Goal: Task Accomplishment & Management: Manage account settings

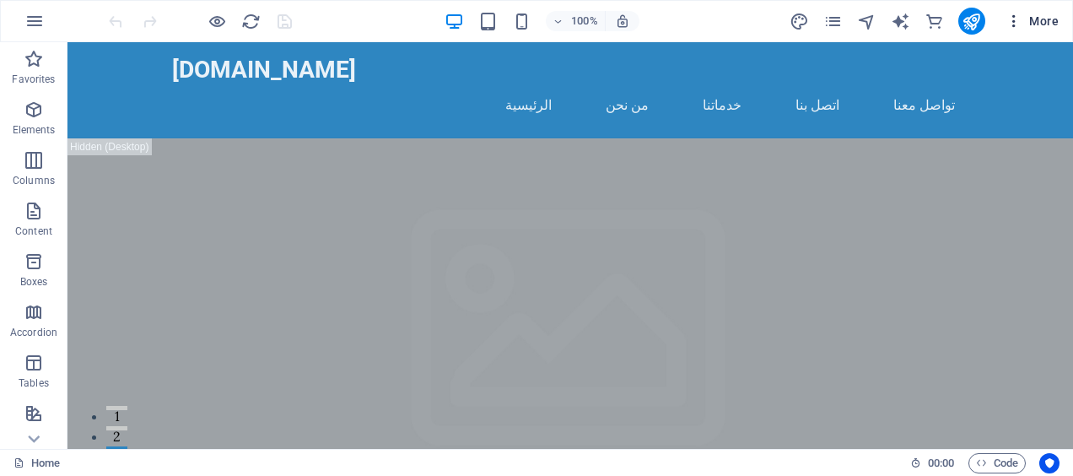
click at [1022, 24] on icon "button" at bounding box center [1013, 21] width 17 height 17
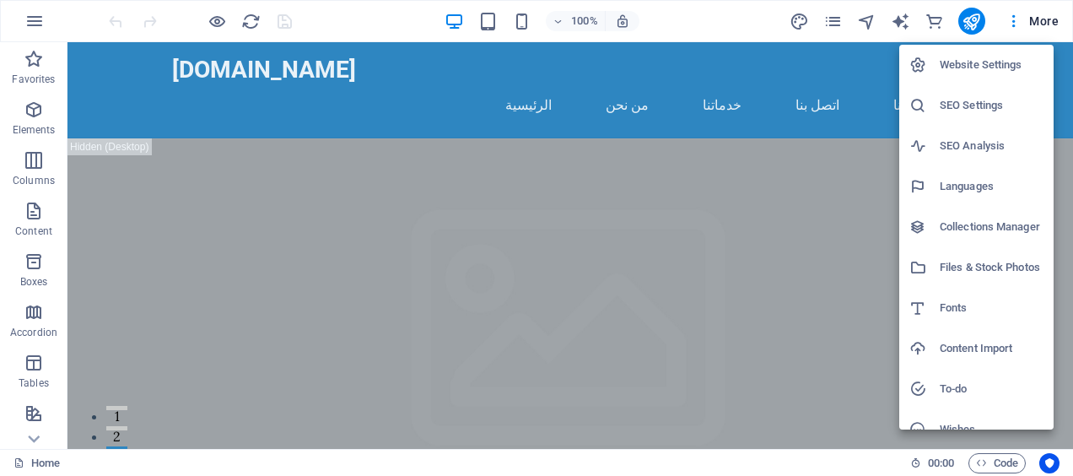
click at [992, 182] on h6 "Languages" at bounding box center [991, 186] width 104 height 20
select select "6"
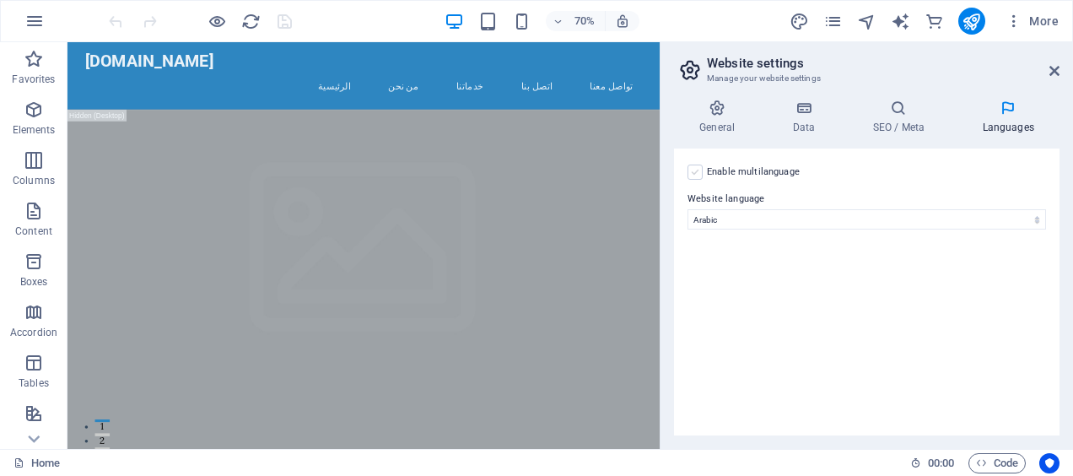
click at [693, 170] on label at bounding box center [694, 171] width 15 height 15
click at [0, 0] on input "Enable multilanguage To disable multilanguage delete all languages until only o…" at bounding box center [0, 0] width 0 height 0
select select
click at [693, 164] on label at bounding box center [694, 171] width 15 height 15
click at [0, 0] on input "Enable multilanguage To disable multilanguage delete all languages until only o…" at bounding box center [0, 0] width 0 height 0
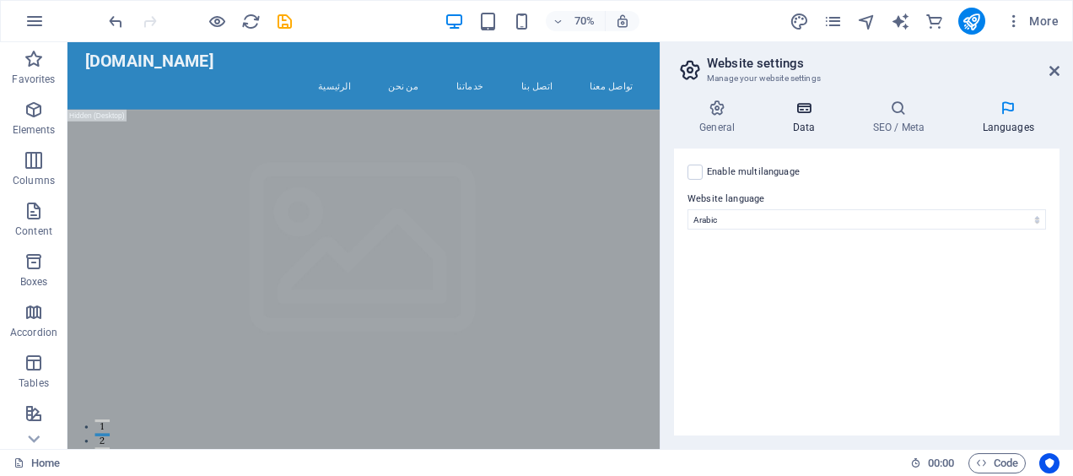
click at [806, 111] on icon at bounding box center [802, 107] width 73 height 17
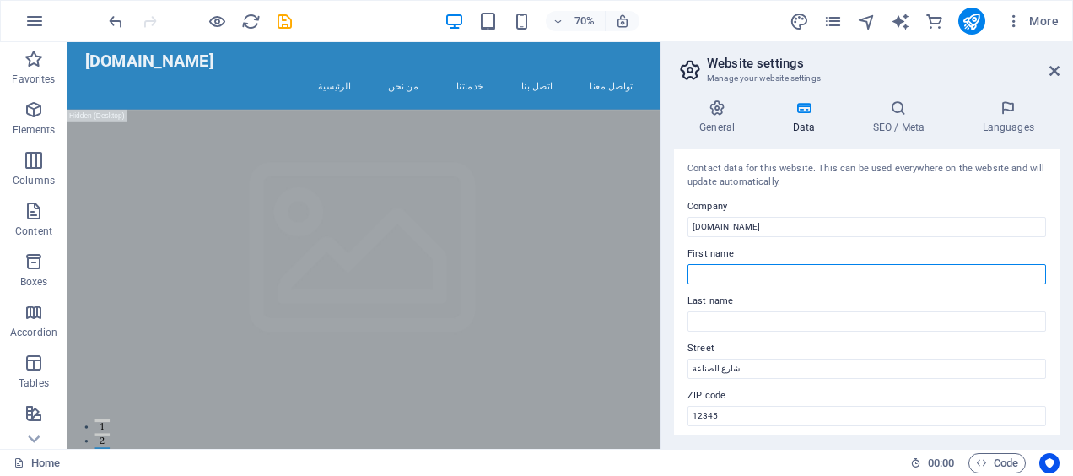
click at [732, 275] on input "First name" at bounding box center [866, 274] width 358 height 20
type input "ث"
type input "ELALAMIA"
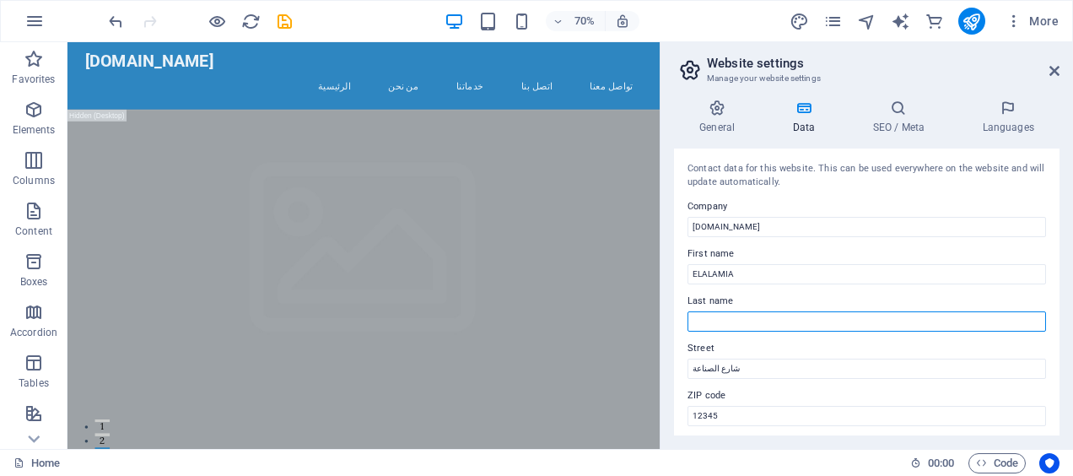
click at [736, 323] on input "Last name" at bounding box center [866, 321] width 358 height 20
type input "FOUNDATION"
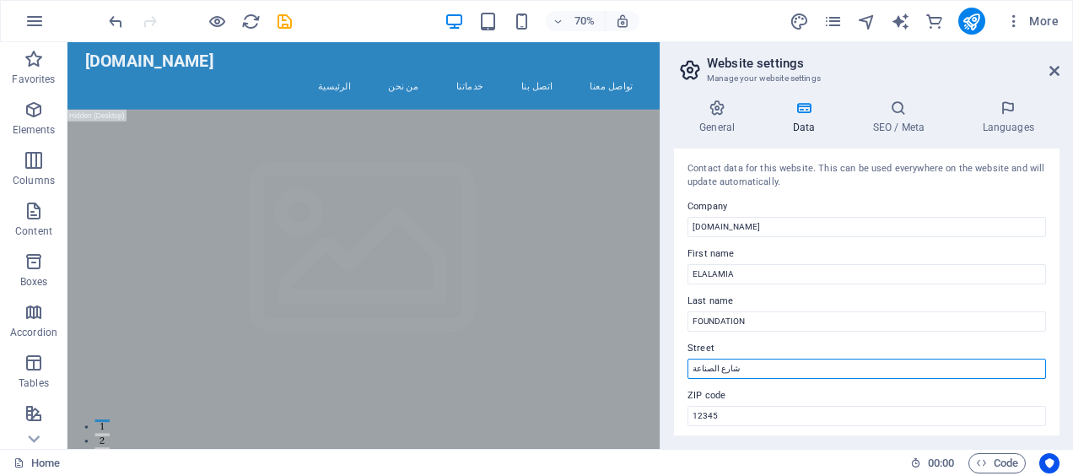
click at [723, 366] on input "شارع الصناعة" at bounding box center [866, 368] width 358 height 20
click at [722, 366] on input "شارع الصناعة" at bounding box center [866, 368] width 358 height 20
type input "[STREET_ADDRESS] محمود ابوالعيون النزهة ال[GEOGRAPHIC_DATA]"
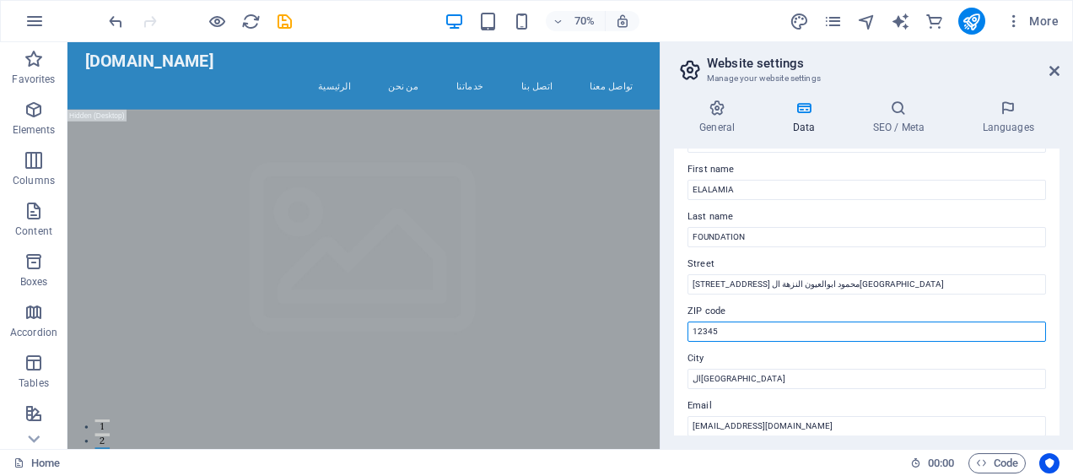
click at [718, 329] on input "12345" at bounding box center [866, 331] width 358 height 20
type input "11771"
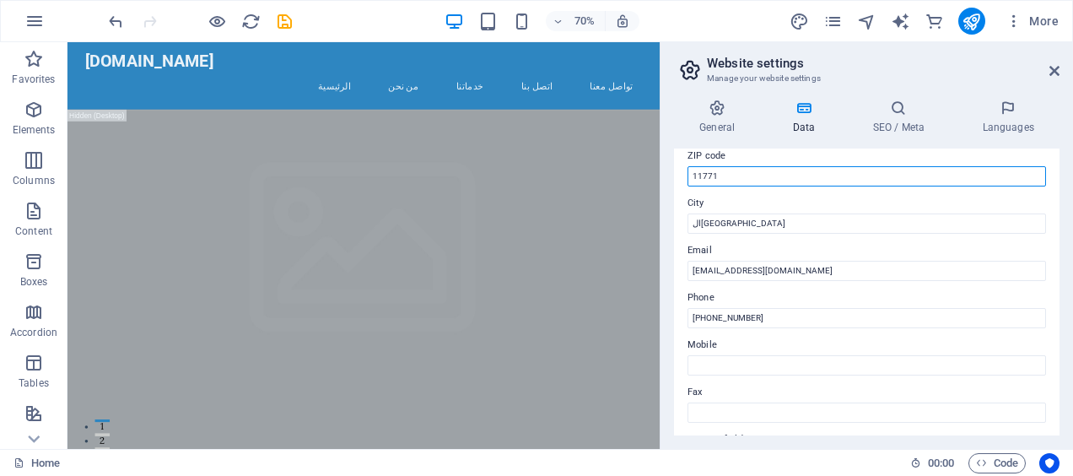
scroll to position [253, 0]
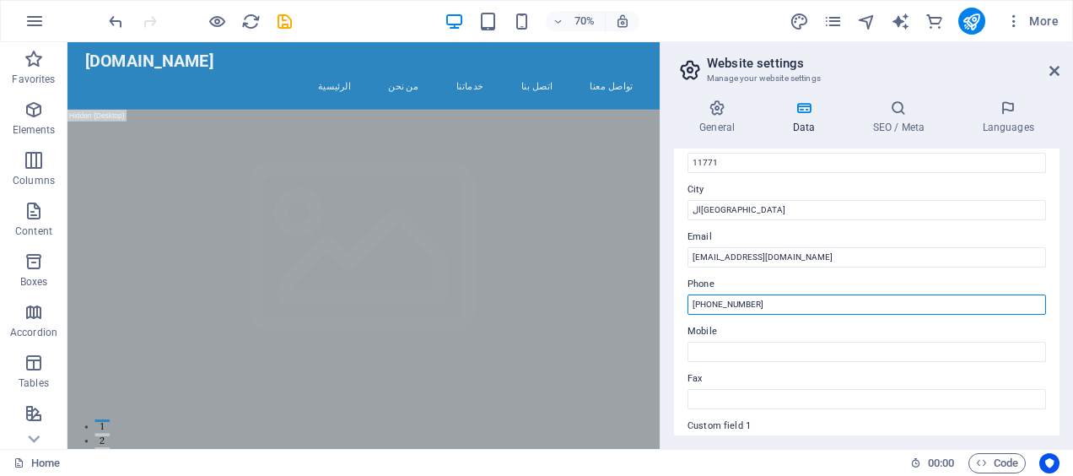
drag, startPoint x: 708, startPoint y: 304, endPoint x: 773, endPoint y: 305, distance: 64.9
click at [773, 305] on input "[PHONE_NUMBER]" at bounding box center [866, 304] width 358 height 20
type input "[PHONE_NUMBER]"
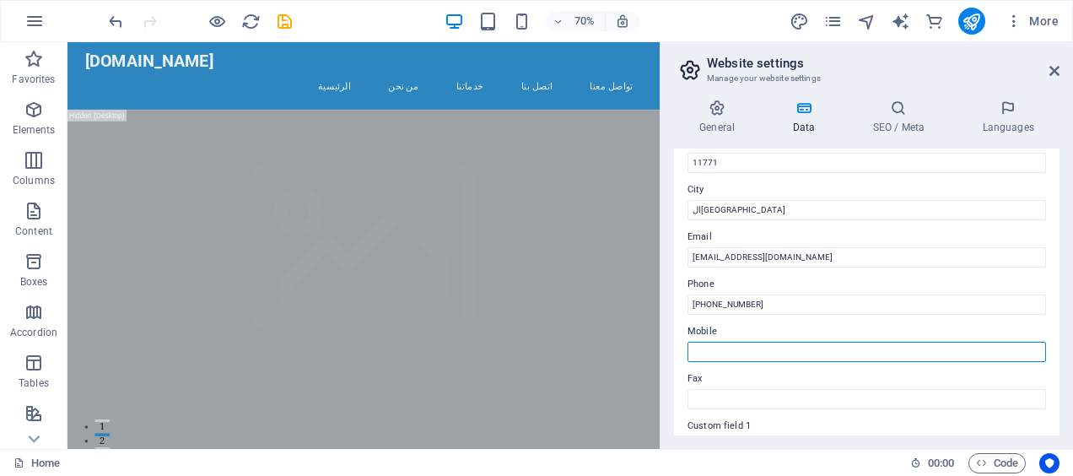
click at [733, 357] on input "Mobile" at bounding box center [866, 352] width 358 height 20
click at [691, 352] on input "01000106451" at bounding box center [866, 352] width 358 height 20
type input "[PHONE_NUMBER]"
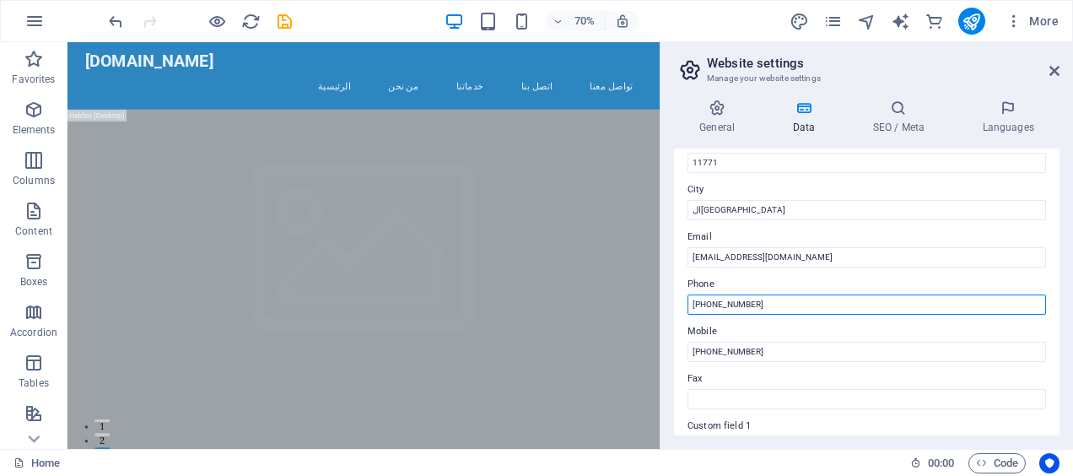
click at [724, 304] on input "[PHONE_NUMBER]" at bounding box center [866, 304] width 358 height 20
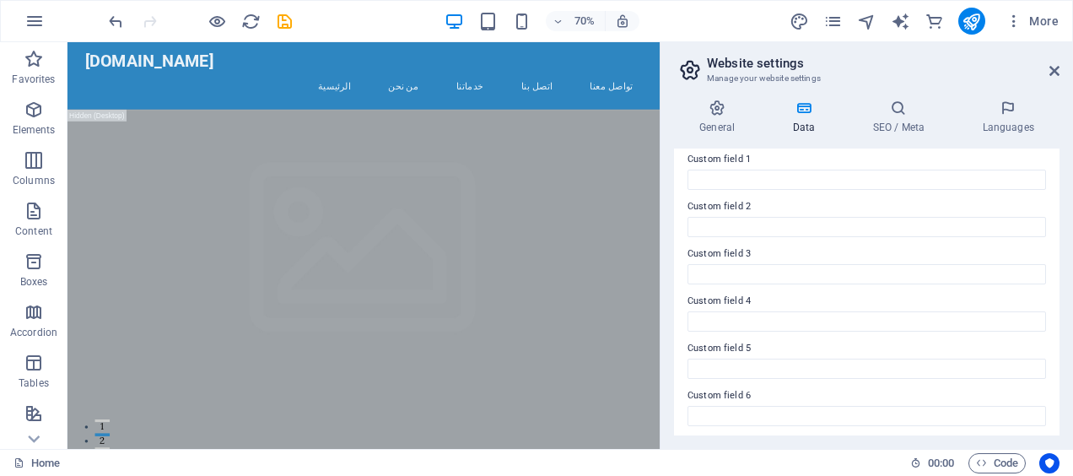
scroll to position [523, 0]
type input "[PHONE_NUMBER]"
click at [906, 118] on h4 "SEO / Meta" at bounding box center [902, 116] width 110 height 35
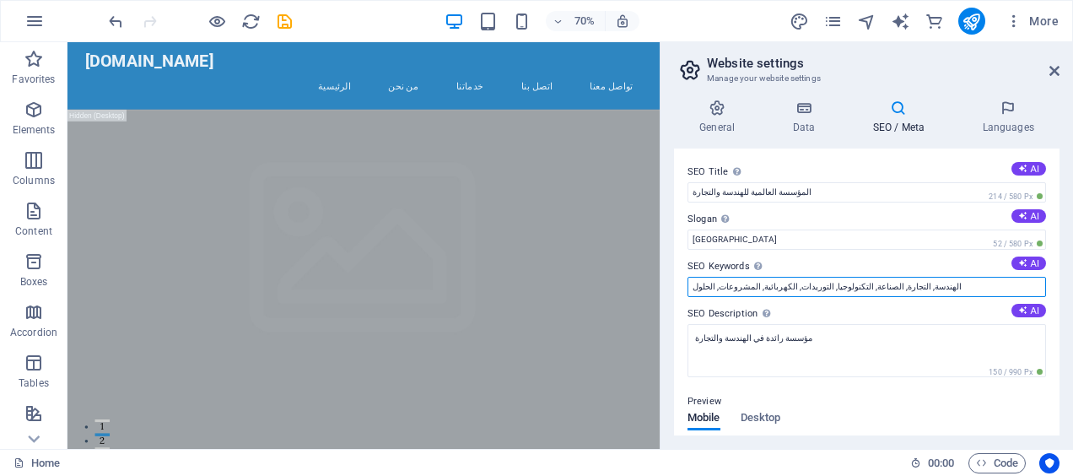
click at [943, 293] on input "الهندسة, التجارة, الصناعة, التكنولوجيا, التوريدات, الكهربائية, المشروعات, الحلول" at bounding box center [866, 287] width 358 height 20
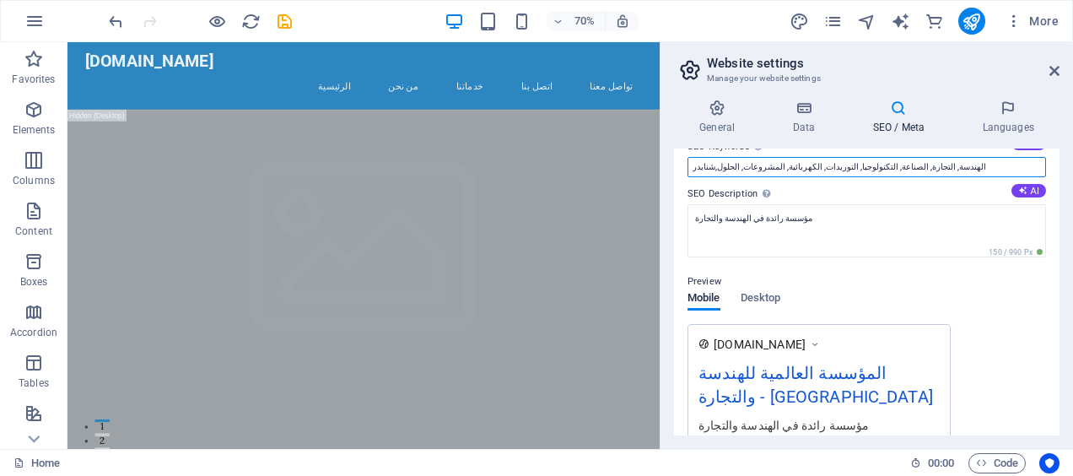
scroll to position [0, 0]
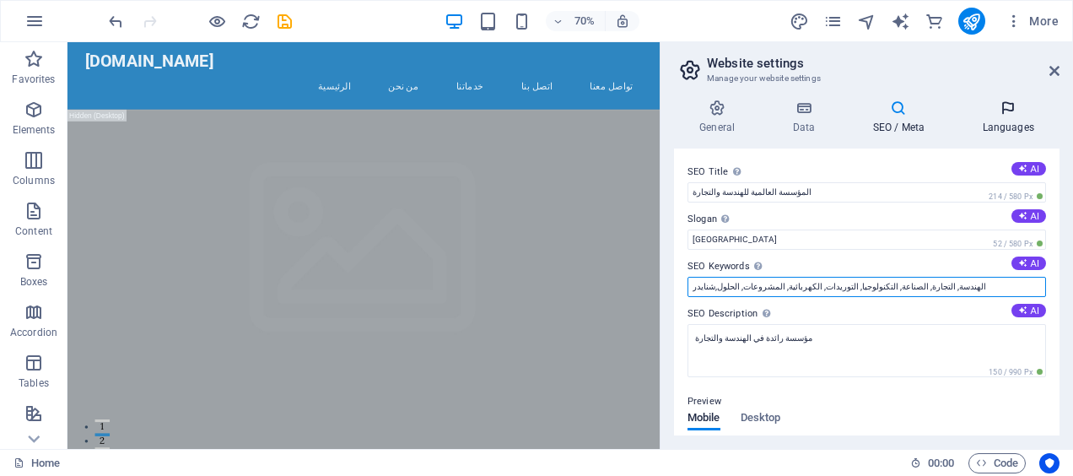
type input "الهندسة, التجارة, الصناعة, التكنولوجيا, التوريدات, الكهربائية, المشروعات, الحلو…"
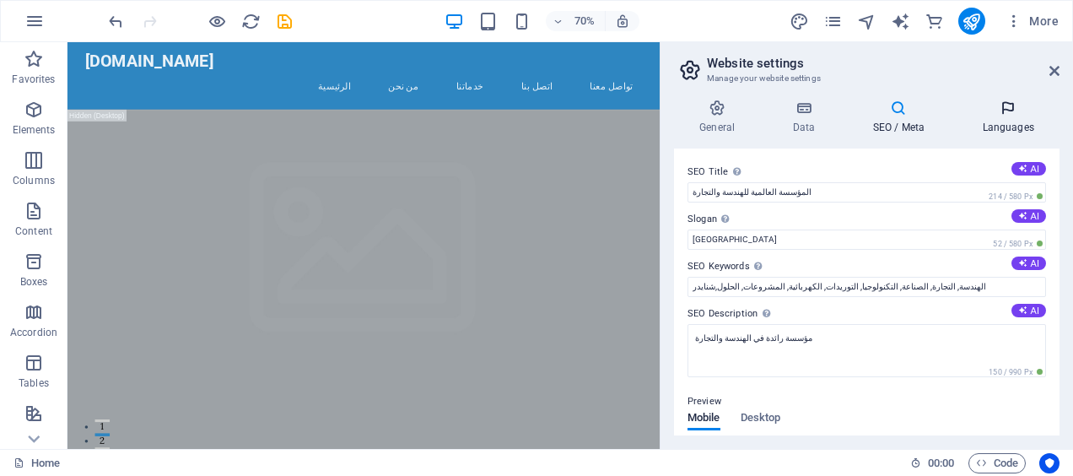
click at [1010, 111] on icon at bounding box center [1007, 107] width 103 height 17
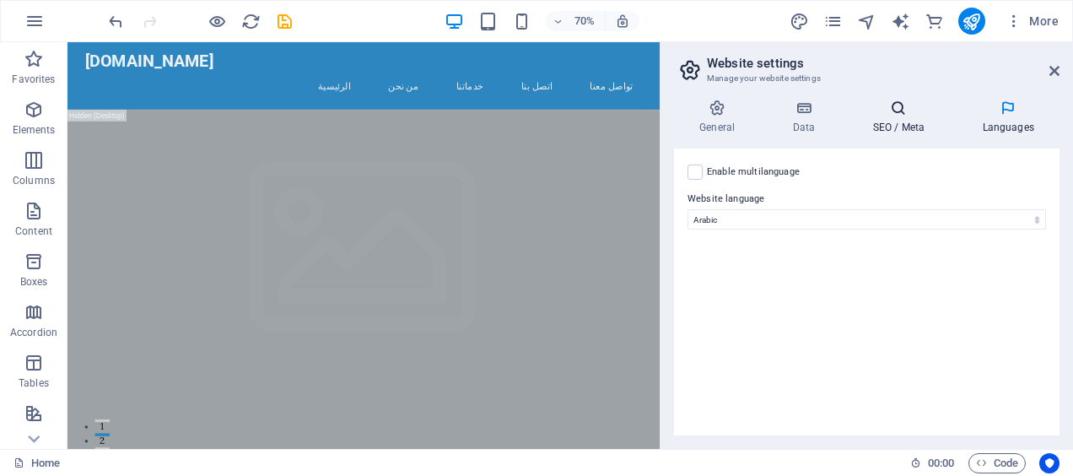
click at [896, 120] on h4 "SEO / Meta" at bounding box center [902, 116] width 110 height 35
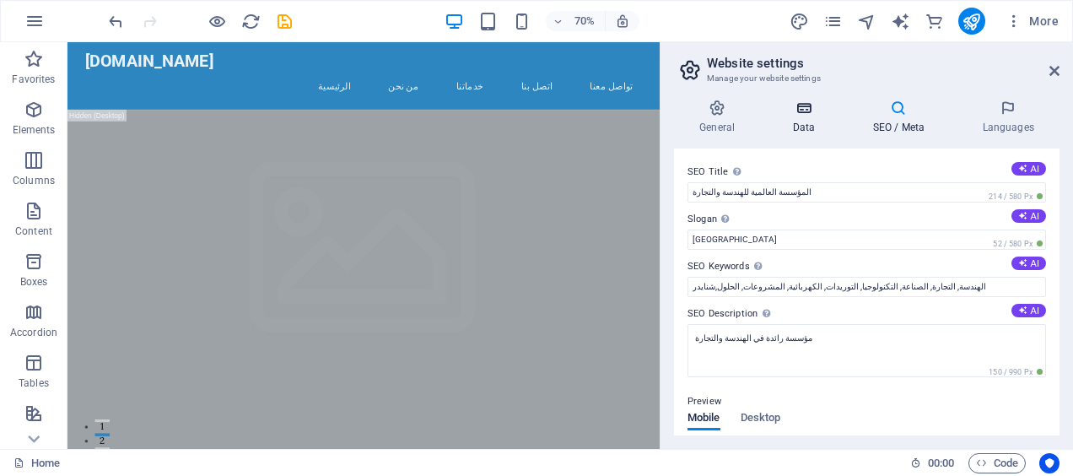
click at [800, 123] on h4 "Data" at bounding box center [806, 116] width 80 height 35
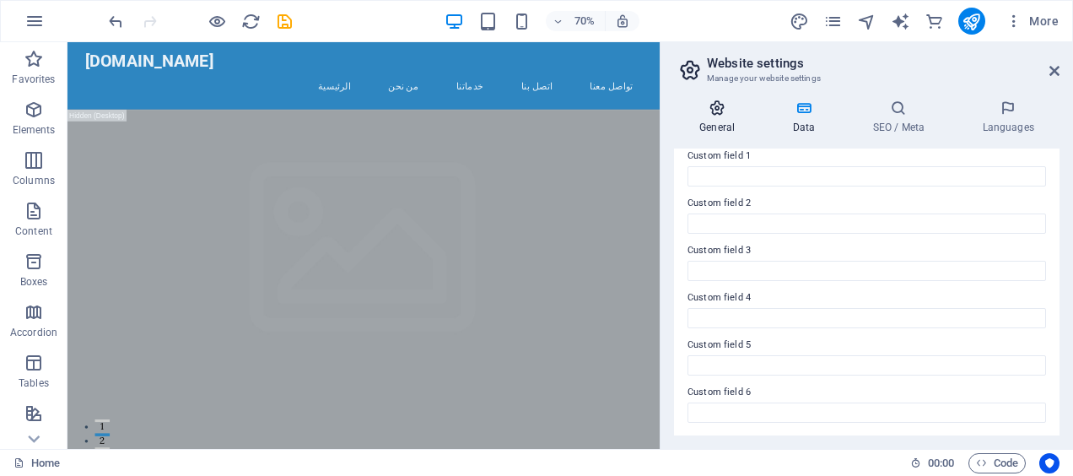
click at [708, 119] on h4 "General" at bounding box center [720, 116] width 93 height 35
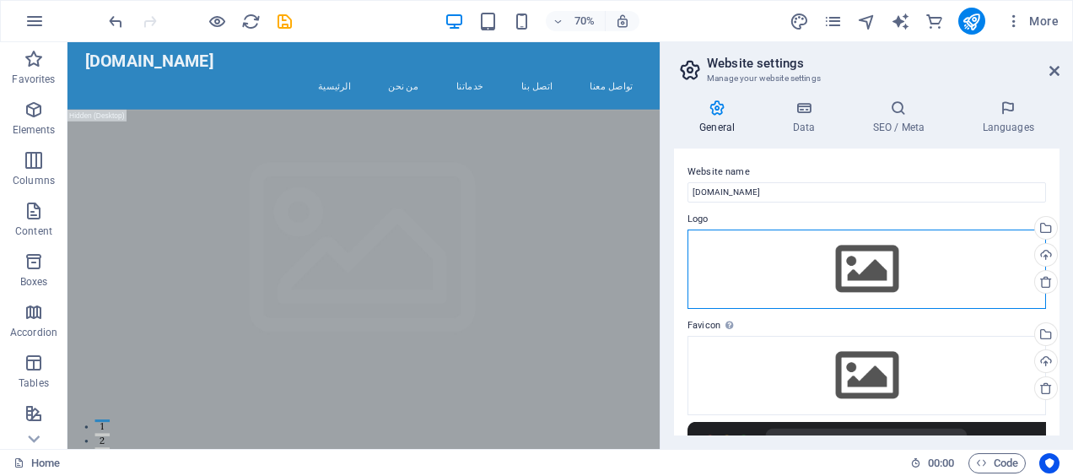
click at [868, 273] on div "Drag files here, click to choose files or select files from Files or our free s…" at bounding box center [866, 268] width 358 height 79
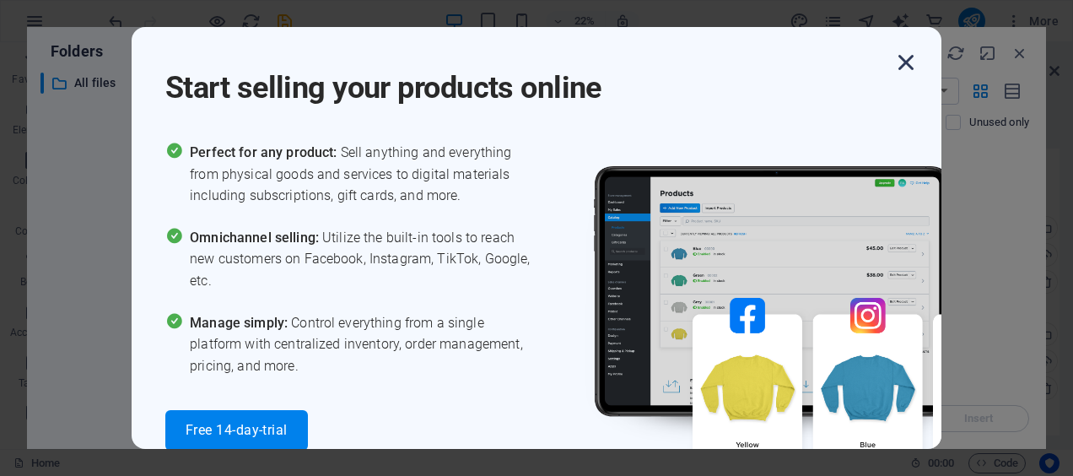
click at [912, 62] on icon "button" at bounding box center [905, 62] width 30 height 30
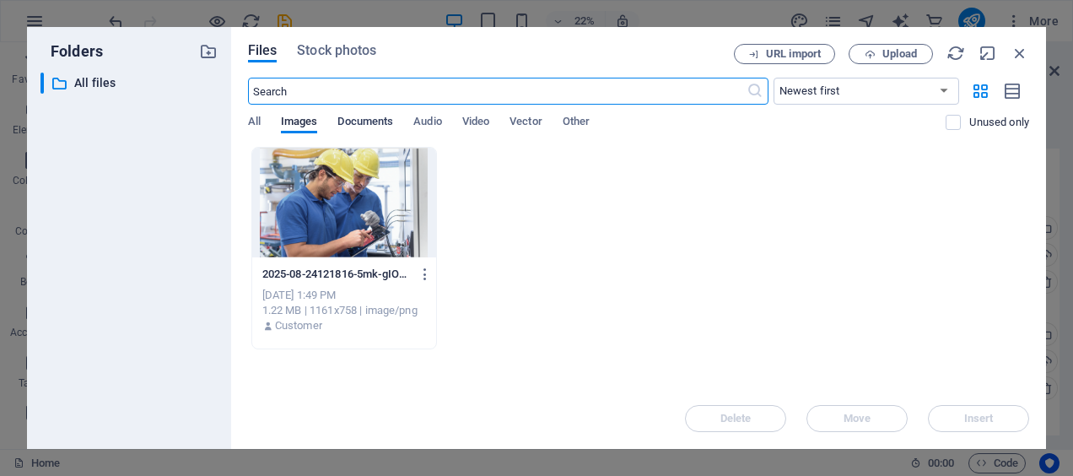
click at [360, 125] on span "Documents" at bounding box center [365, 123] width 56 height 24
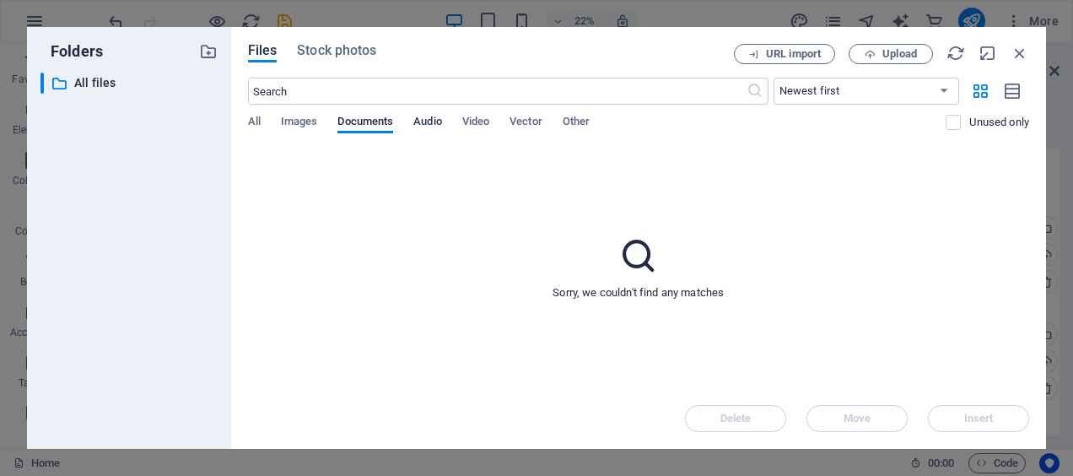
click at [437, 124] on span "Audio" at bounding box center [427, 123] width 28 height 24
click at [479, 120] on span "Video" at bounding box center [475, 123] width 27 height 24
click at [524, 121] on span "Vector" at bounding box center [525, 123] width 33 height 24
click at [306, 123] on span "Images" at bounding box center [299, 123] width 37 height 24
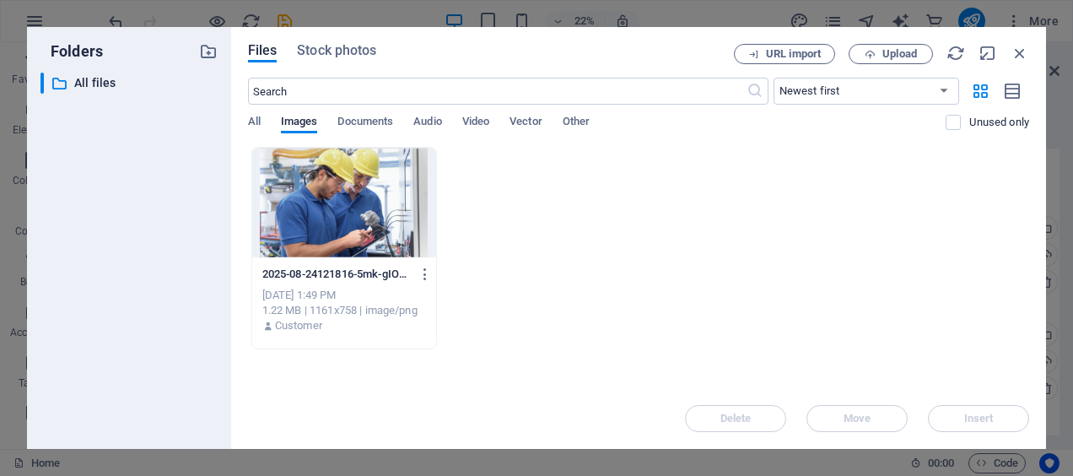
click at [309, 201] on div at bounding box center [344, 203] width 185 height 110
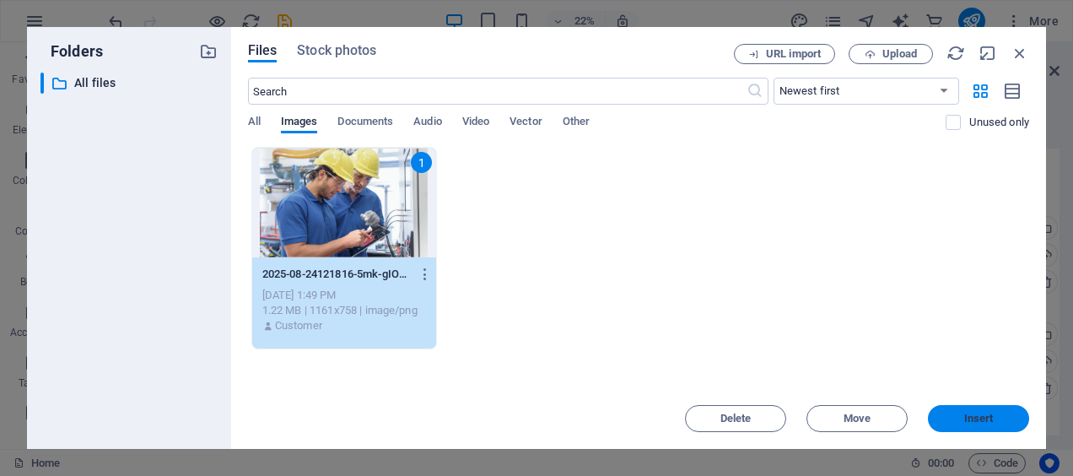
click at [994, 414] on span "Insert" at bounding box center [978, 418] width 88 height 10
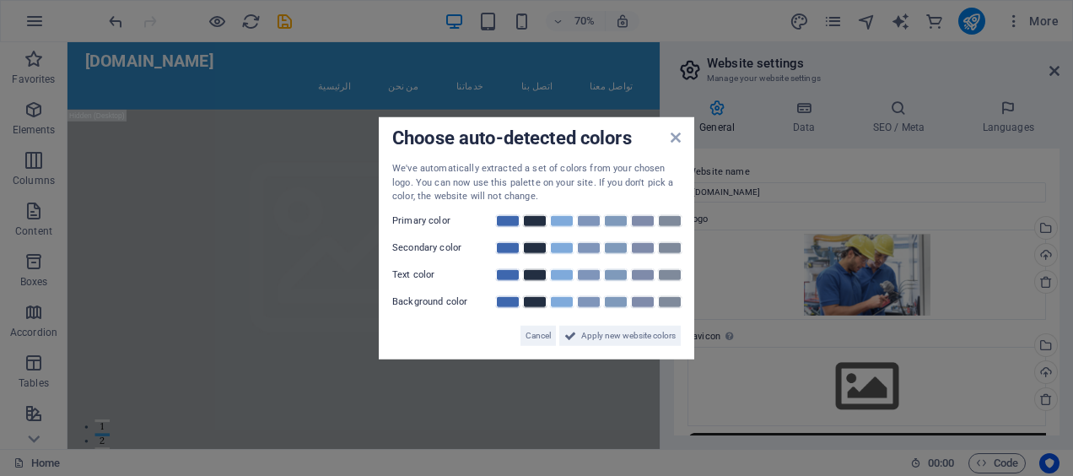
drag, startPoint x: 427, startPoint y: 220, endPoint x: 432, endPoint y: 242, distance: 22.5
click at [427, 220] on label "Primary color" at bounding box center [442, 220] width 101 height 20
click at [434, 261] on div "We've automatically extracted a set of colors from your chosen logo. You can no…" at bounding box center [536, 254] width 288 height 184
click at [431, 276] on label "Text color" at bounding box center [442, 274] width 101 height 20
click at [433, 314] on div "Cancel Apply new website colors" at bounding box center [536, 328] width 288 height 34
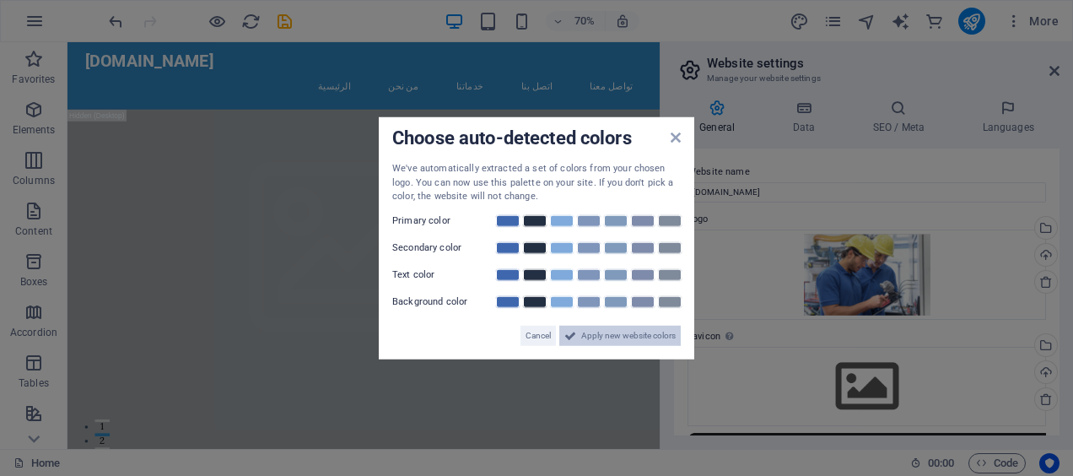
click at [606, 336] on span "Apply new website colors" at bounding box center [628, 335] width 94 height 20
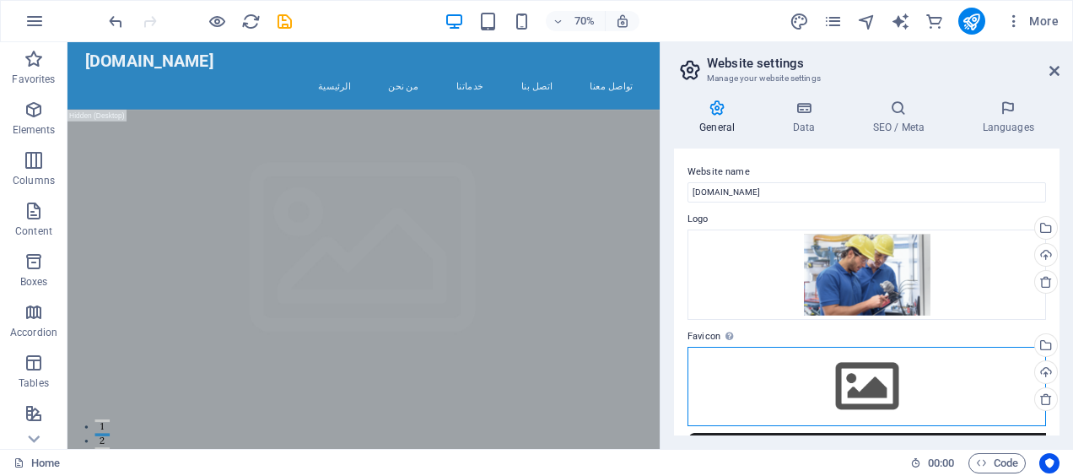
click at [879, 374] on div "Drag files here, click to choose files or select files from Files or our free s…" at bounding box center [866, 386] width 358 height 79
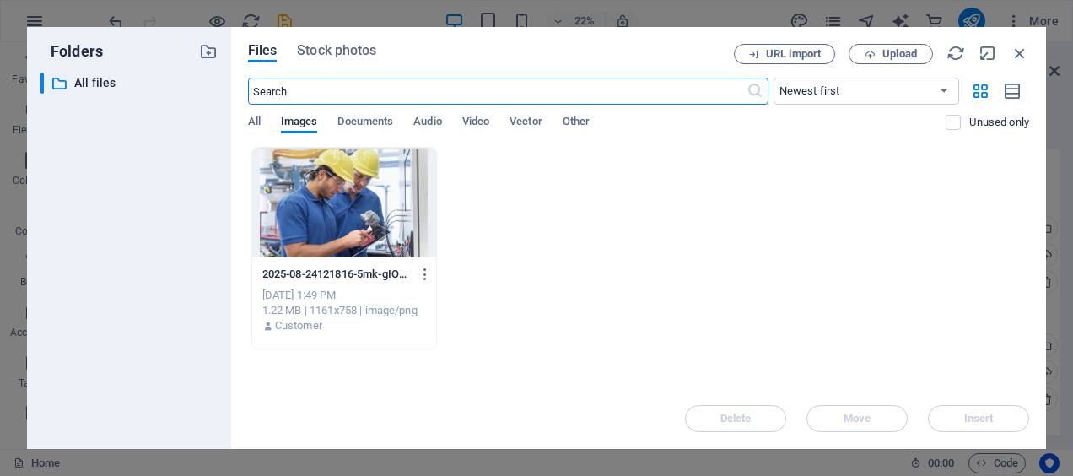
click at [342, 210] on div at bounding box center [344, 203] width 185 height 110
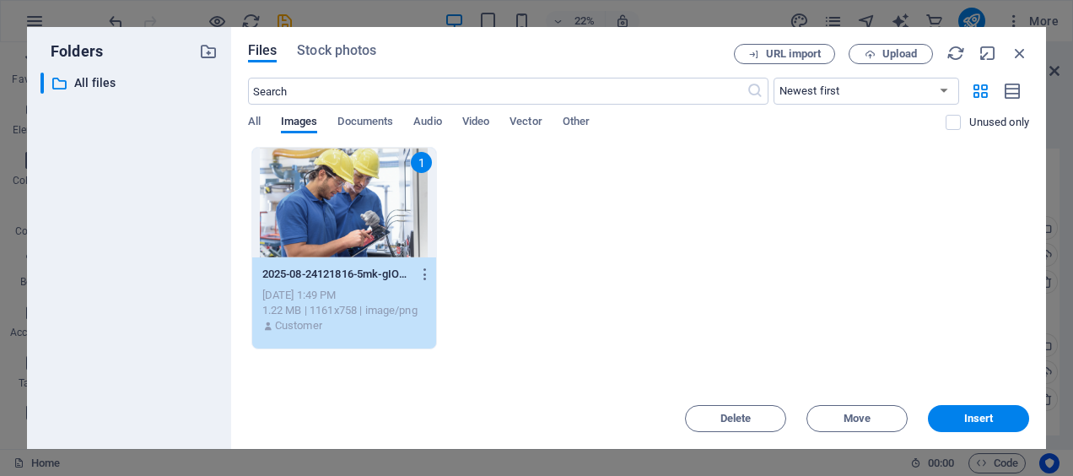
click at [983, 415] on span "Insert" at bounding box center [979, 418] width 30 height 10
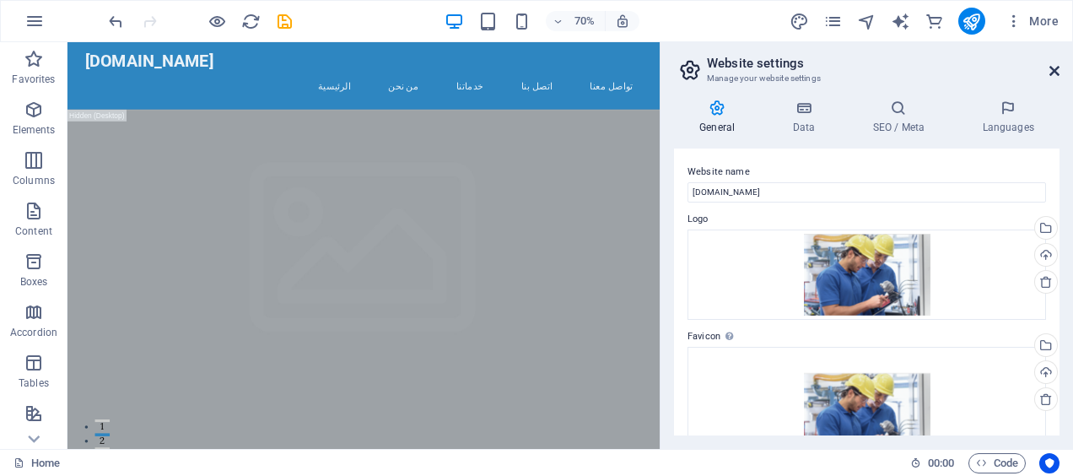
click at [1057, 67] on icon at bounding box center [1054, 70] width 10 height 13
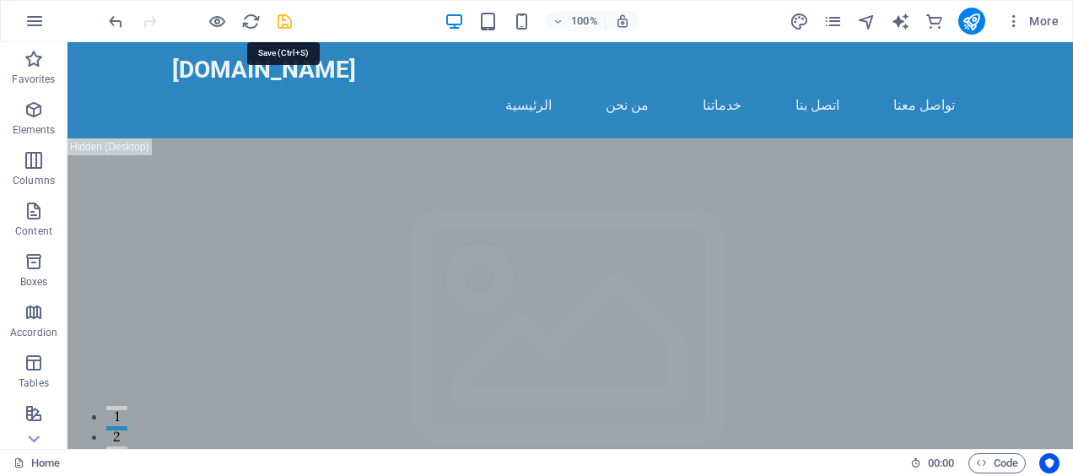
click at [288, 20] on icon "save" at bounding box center [284, 21] width 19 height 19
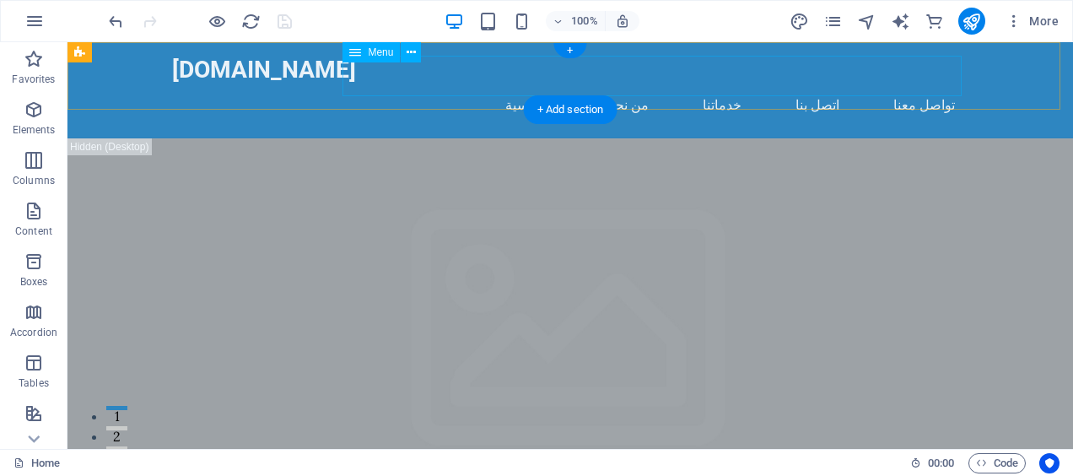
click at [567, 84] on nav "الرئيسية من نحن خدماتنا اتصل بنا تواصل معنا" at bounding box center [570, 104] width 796 height 40
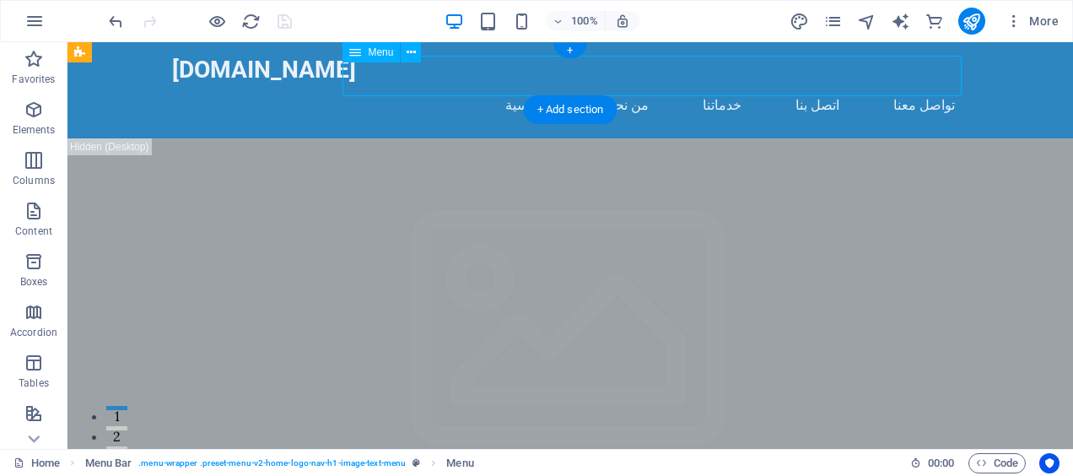
click at [570, 84] on nav "الرئيسية من نحن خدماتنا اتصل بنا تواصل معنا" at bounding box center [570, 104] width 796 height 40
click at [359, 55] on icon at bounding box center [355, 52] width 12 height 20
click at [356, 48] on icon at bounding box center [355, 52] width 12 height 20
click at [415, 54] on icon at bounding box center [410, 53] width 9 height 18
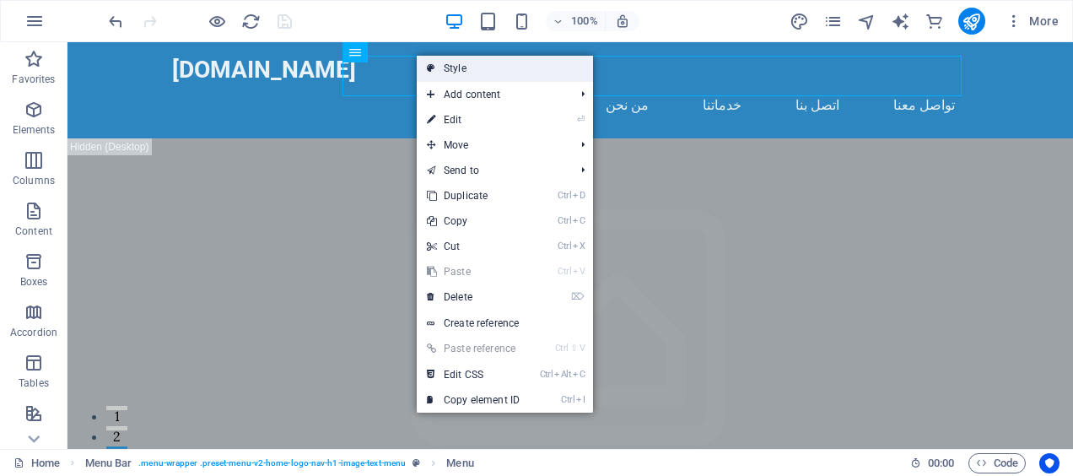
click at [506, 73] on link "Style" at bounding box center [505, 68] width 176 height 25
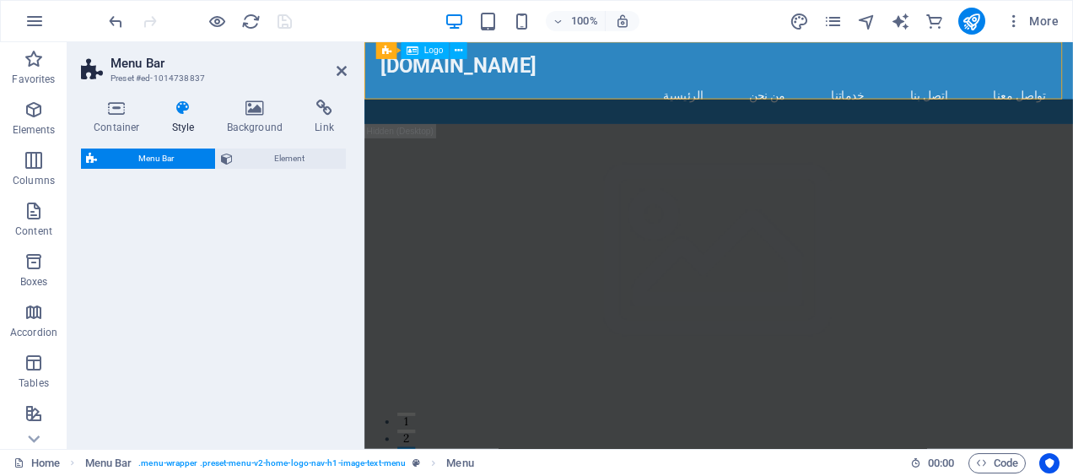
select select "rem"
select select "preset-menu-v2-home-logo-nav-h1-image-text-menu"
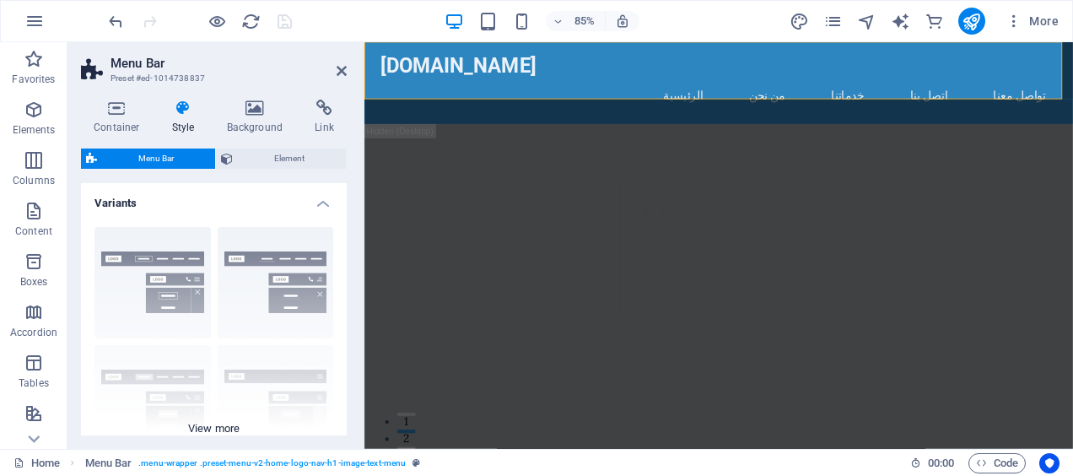
click at [158, 303] on div "Border Centered Default Fixed Loki Trigger Wide XXL" at bounding box center [214, 339] width 266 height 253
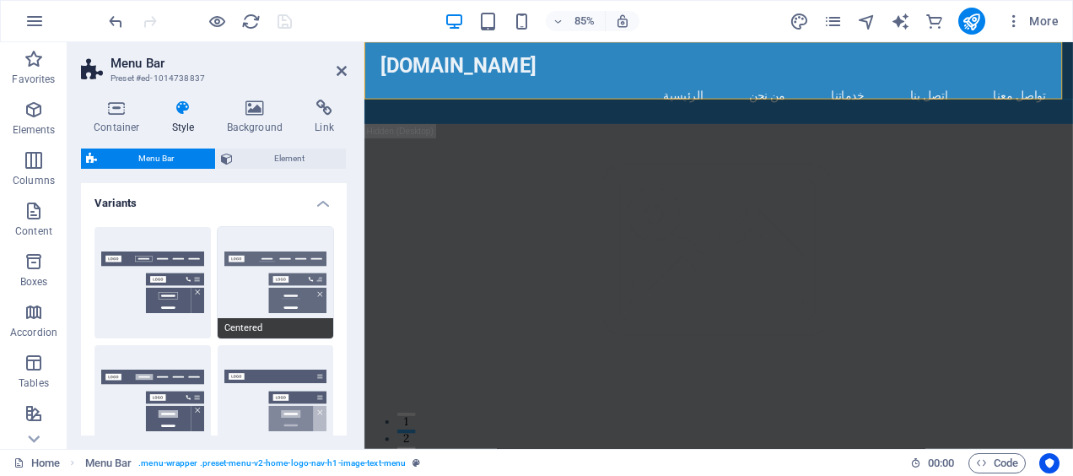
click at [284, 271] on button "Centered" at bounding box center [276, 282] width 116 height 111
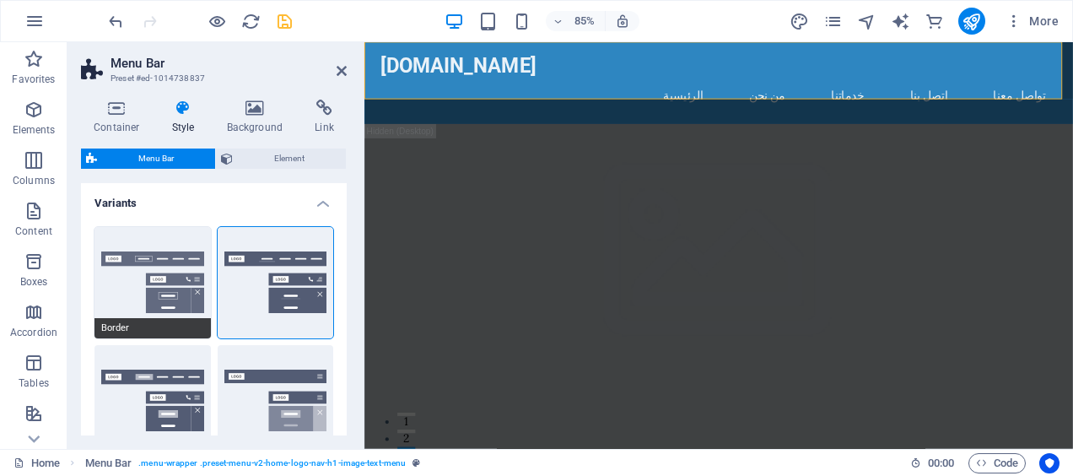
click at [157, 271] on button "Border" at bounding box center [152, 282] width 116 height 111
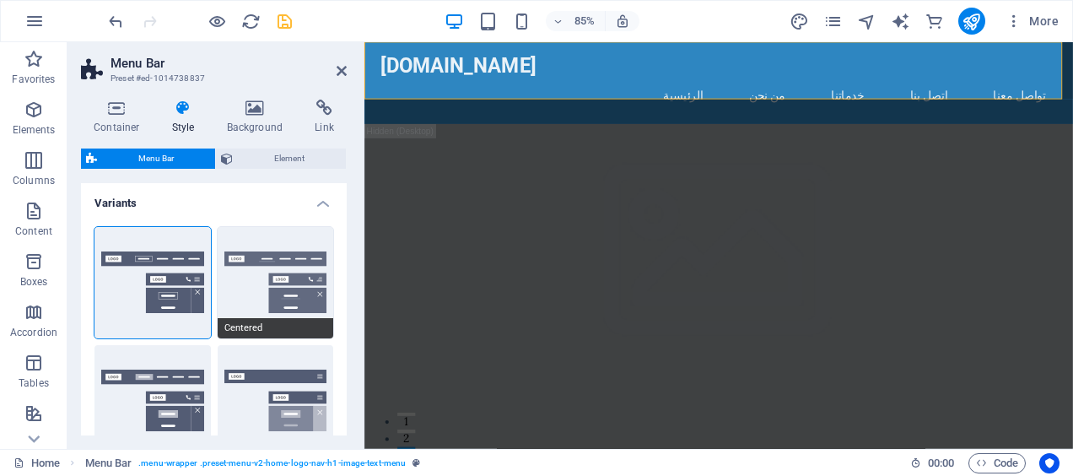
click at [273, 262] on button "Centered" at bounding box center [276, 282] width 116 height 111
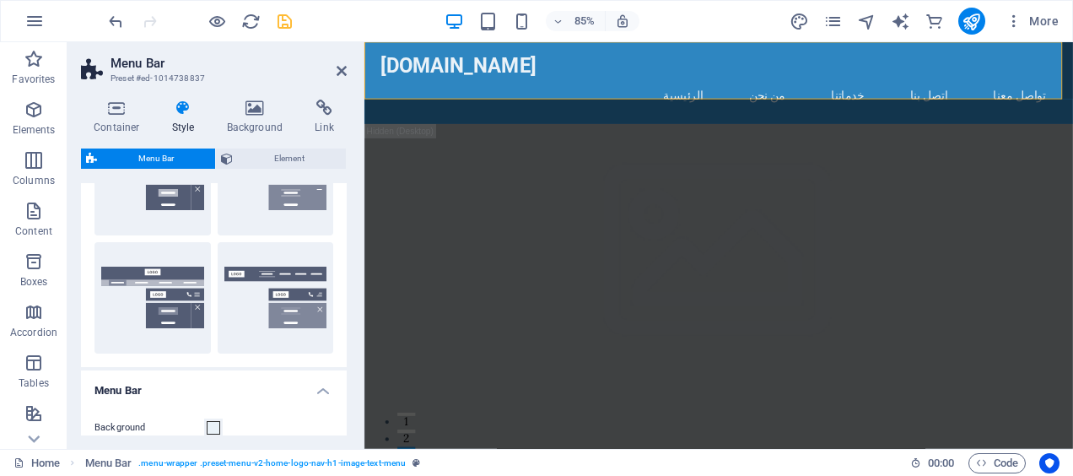
scroll to position [422, 0]
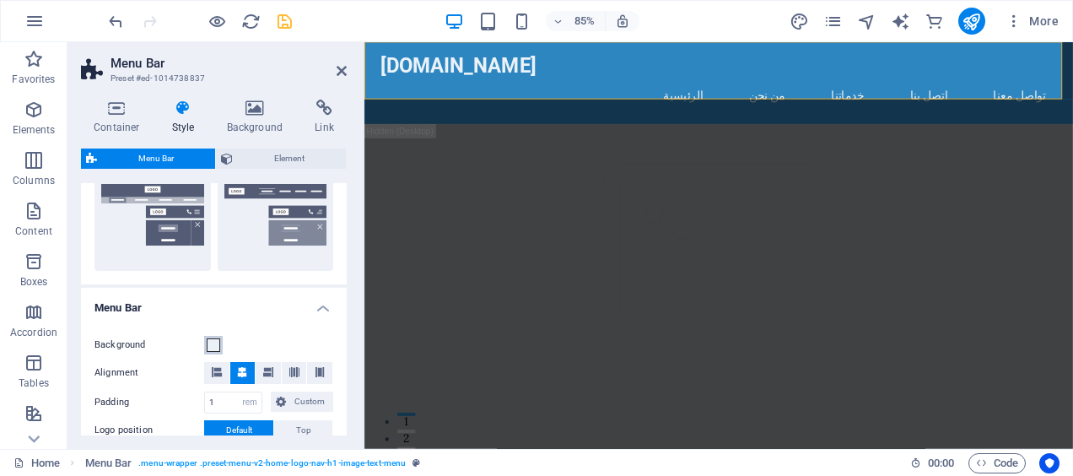
click at [210, 347] on span at bounding box center [213, 344] width 13 height 13
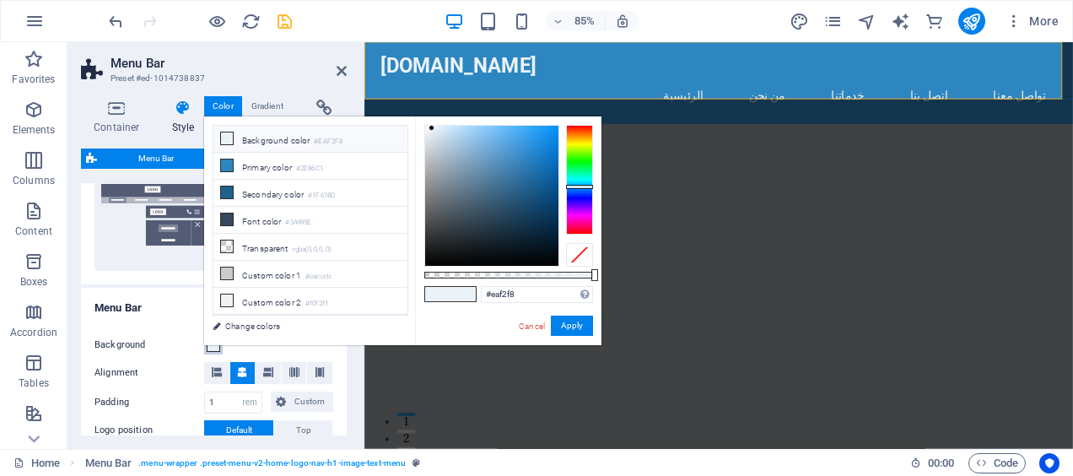
click at [210, 347] on span at bounding box center [213, 344] width 13 height 13
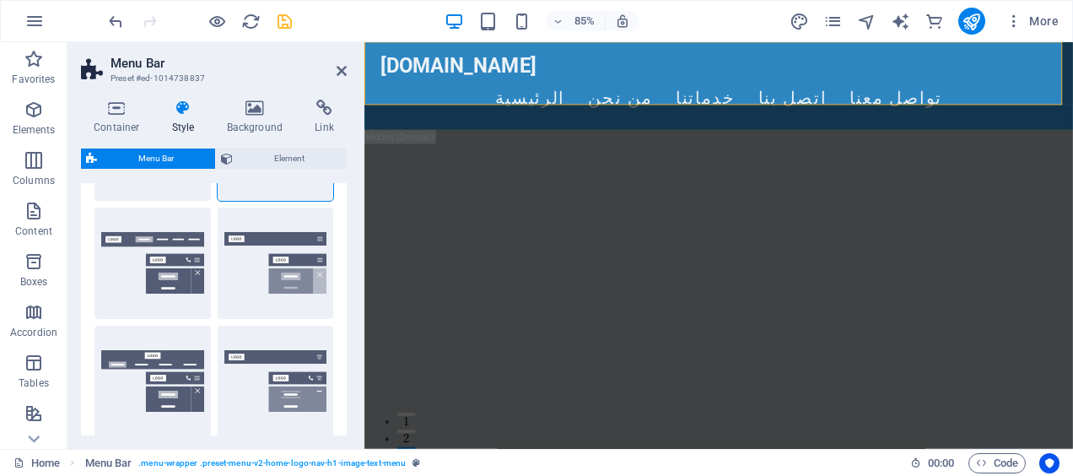
scroll to position [84, 0]
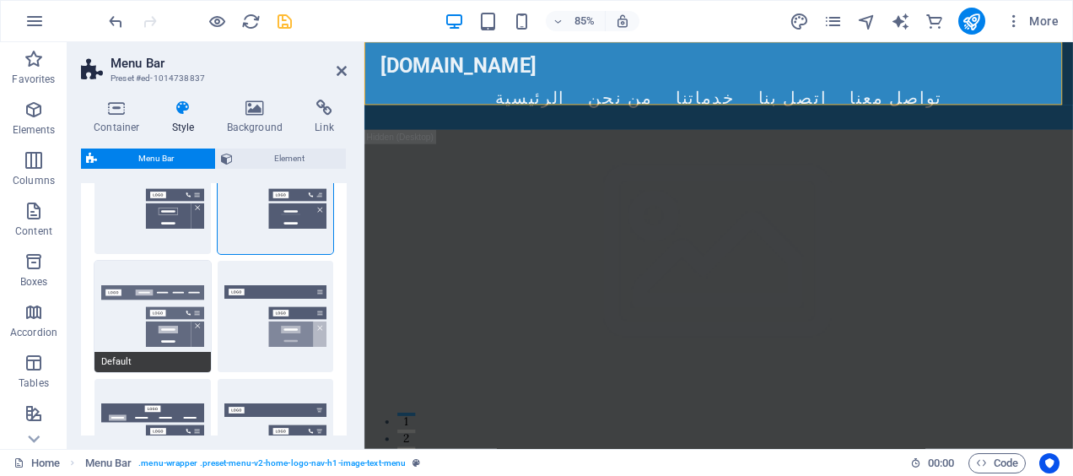
click at [154, 342] on button "Default" at bounding box center [152, 316] width 116 height 111
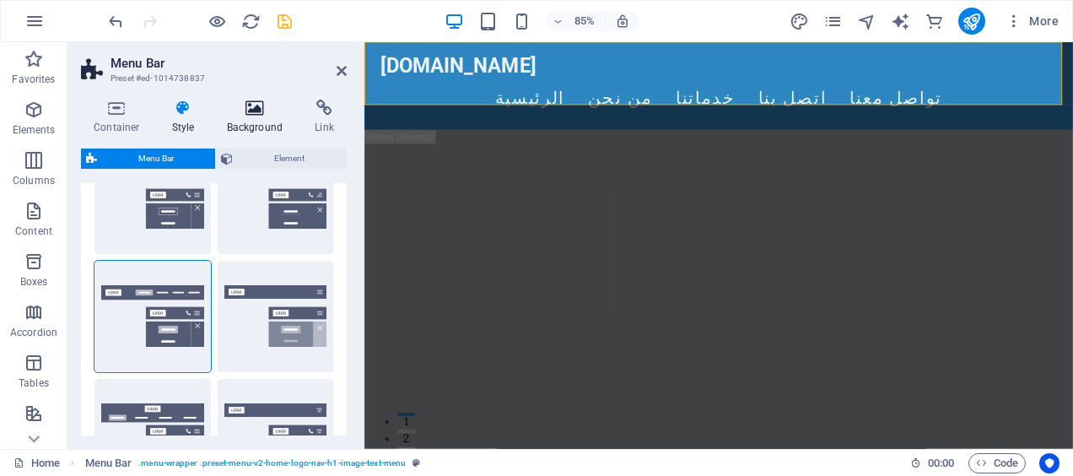
click at [253, 111] on icon at bounding box center [255, 107] width 82 height 17
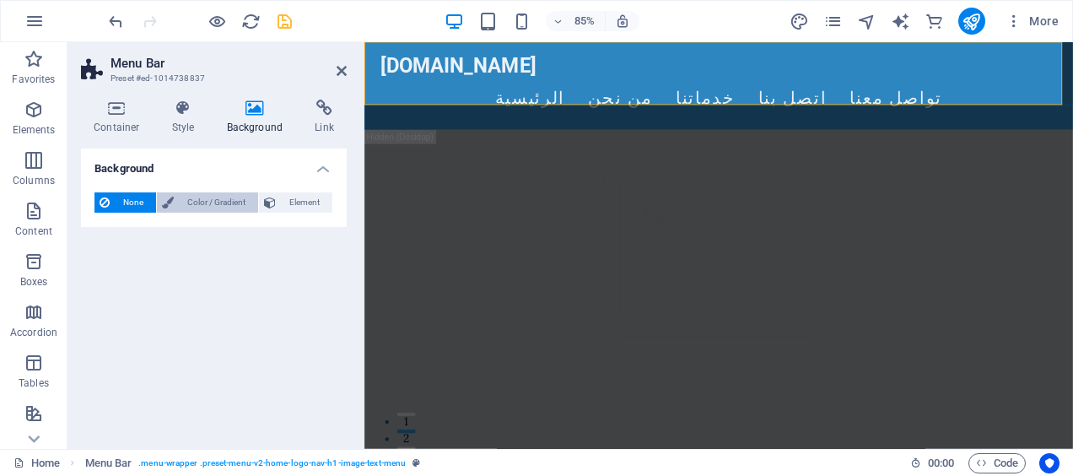
click at [194, 198] on span "Color / Gradient" at bounding box center [216, 202] width 74 height 20
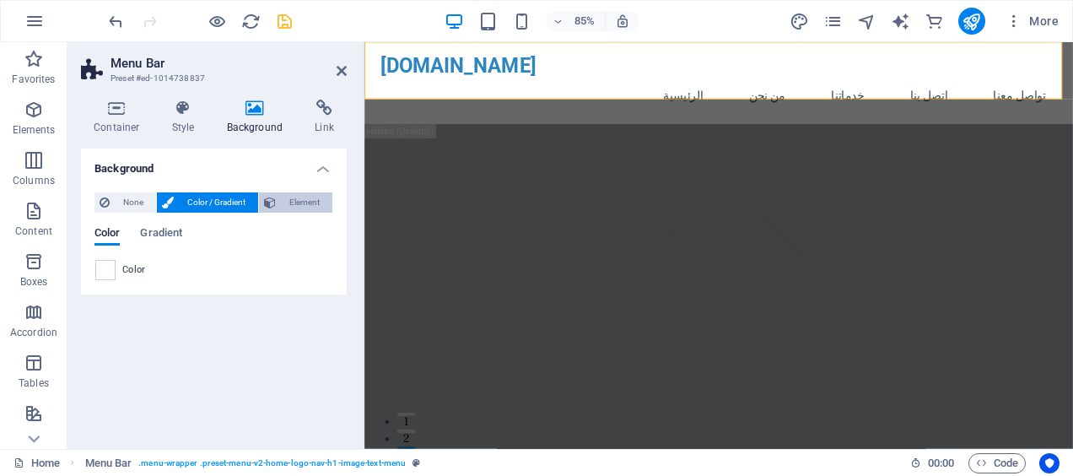
click at [310, 209] on span "Element" at bounding box center [304, 202] width 46 height 20
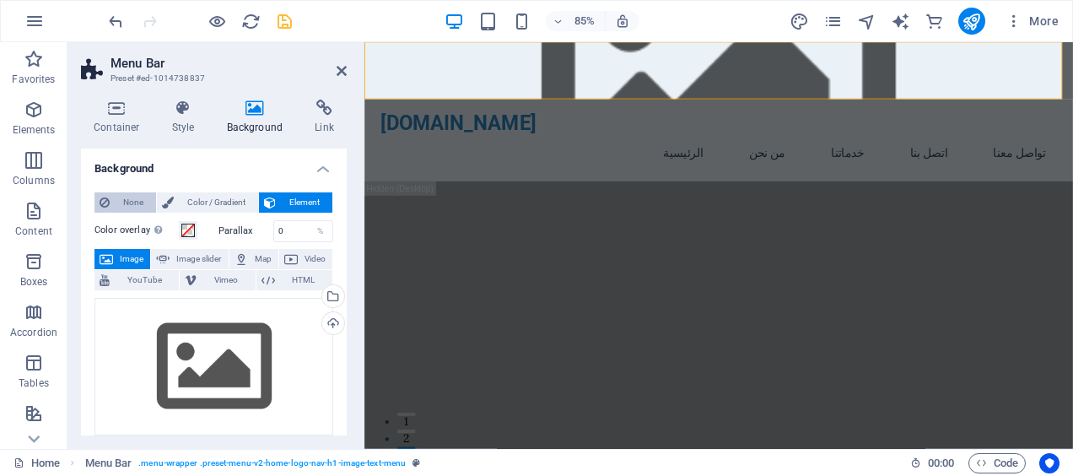
click at [140, 199] on span "None" at bounding box center [133, 202] width 36 height 20
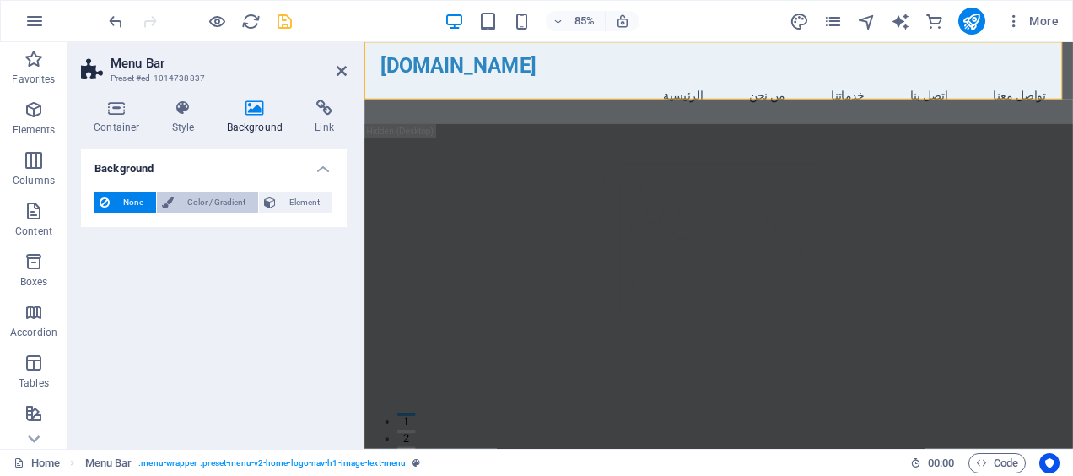
click at [211, 203] on span "Color / Gradient" at bounding box center [216, 202] width 74 height 20
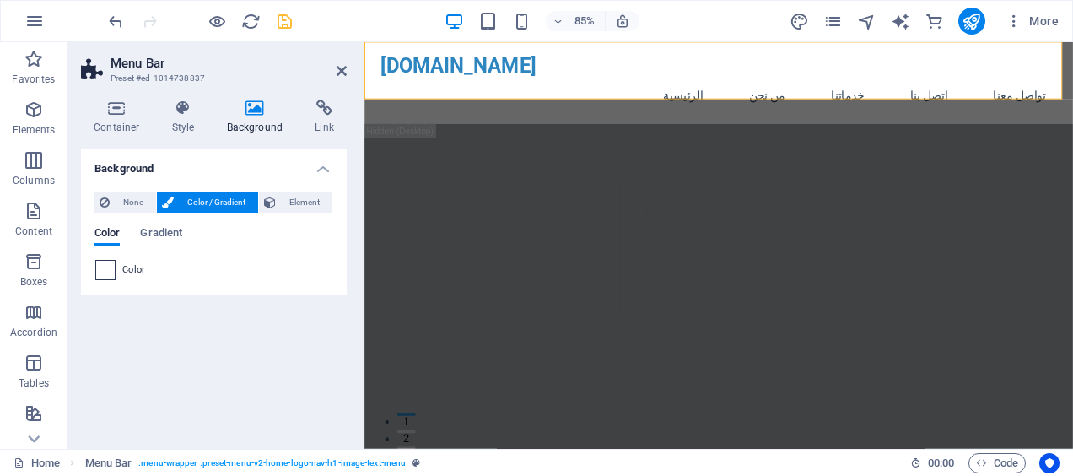
click at [108, 273] on span at bounding box center [105, 270] width 19 height 19
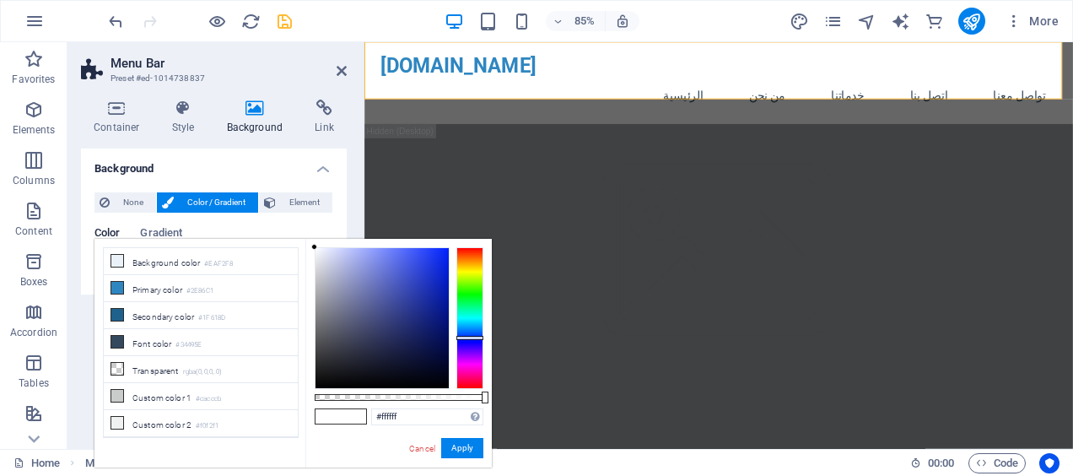
click at [466, 337] on div at bounding box center [469, 318] width 27 height 142
click at [427, 255] on div at bounding box center [381, 318] width 133 height 140
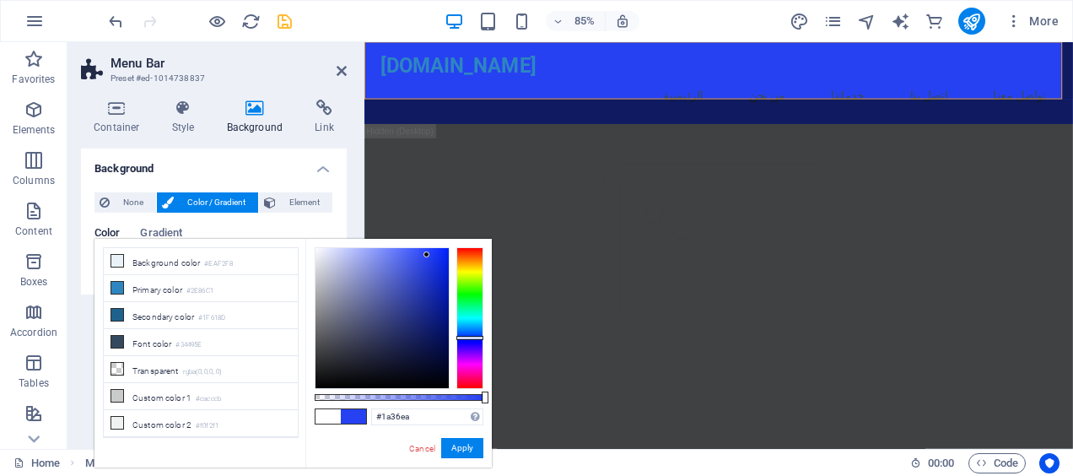
click at [433, 258] on div at bounding box center [381, 318] width 133 height 140
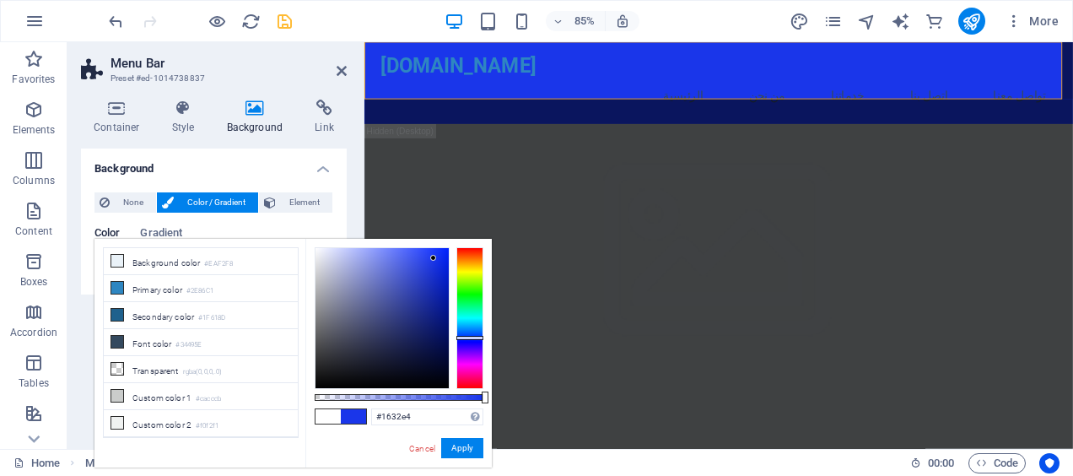
click at [435, 261] on div at bounding box center [381, 318] width 133 height 140
click at [412, 253] on div at bounding box center [381, 318] width 133 height 140
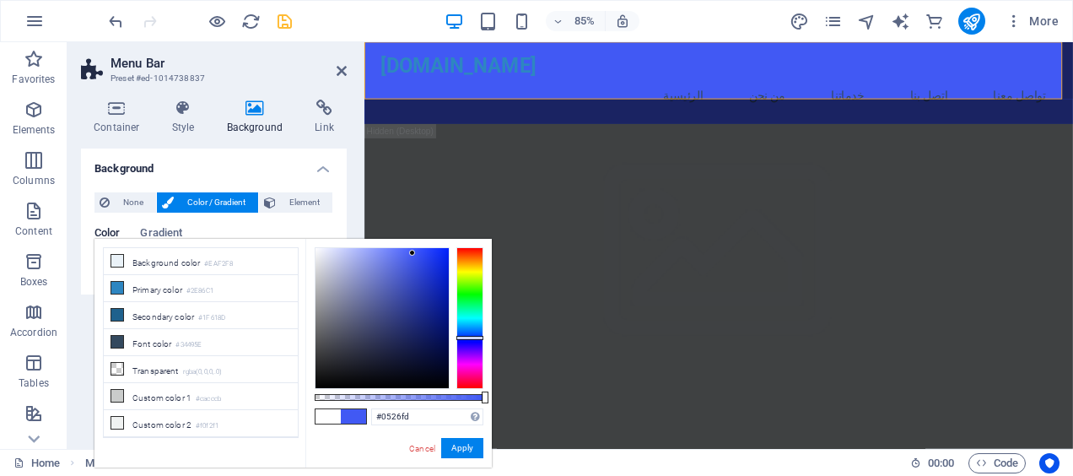
click at [445, 248] on div at bounding box center [381, 318] width 133 height 140
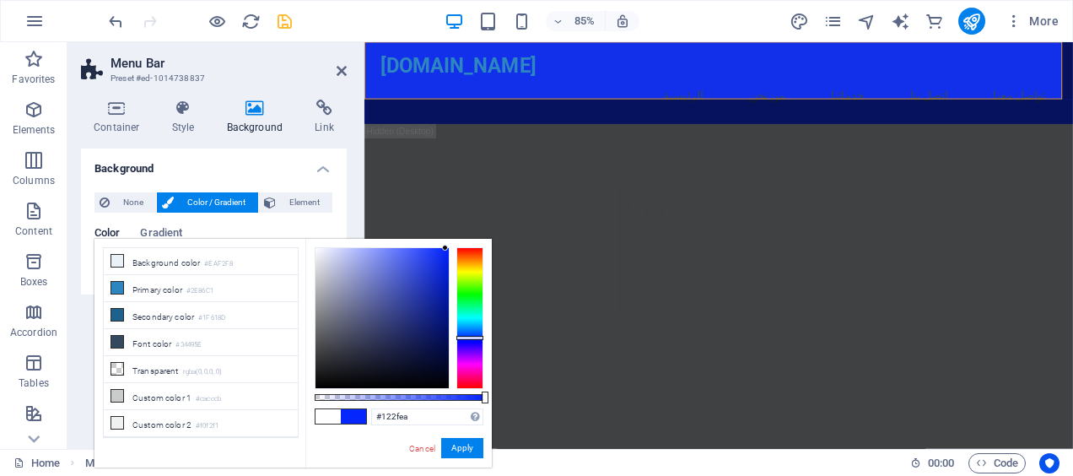
click at [438, 258] on div at bounding box center [381, 318] width 133 height 140
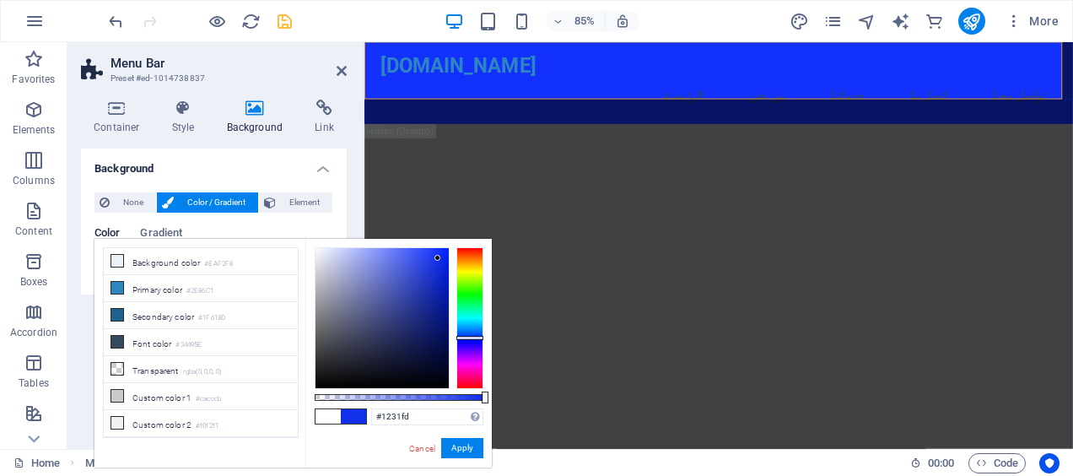
click at [438, 248] on div at bounding box center [381, 318] width 133 height 140
click at [431, 252] on div at bounding box center [381, 318] width 133 height 140
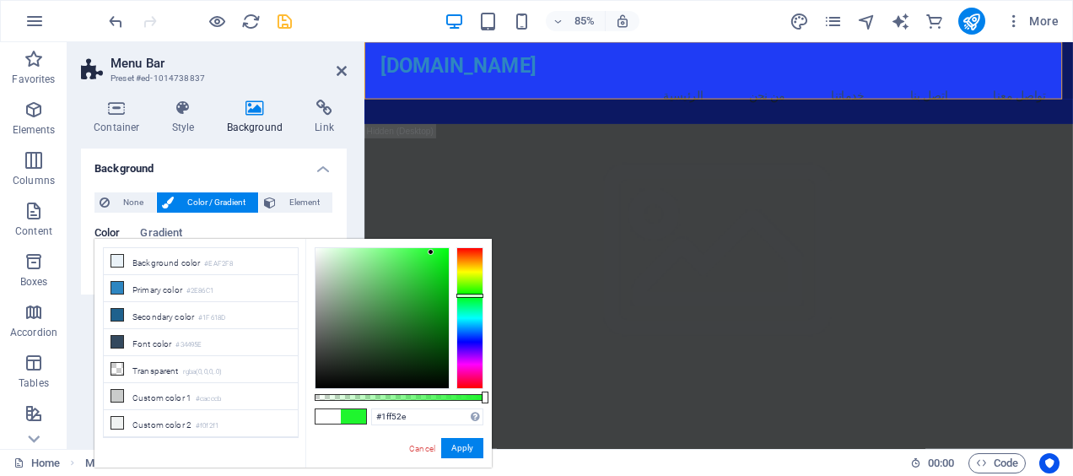
click at [476, 295] on div at bounding box center [469, 318] width 27 height 142
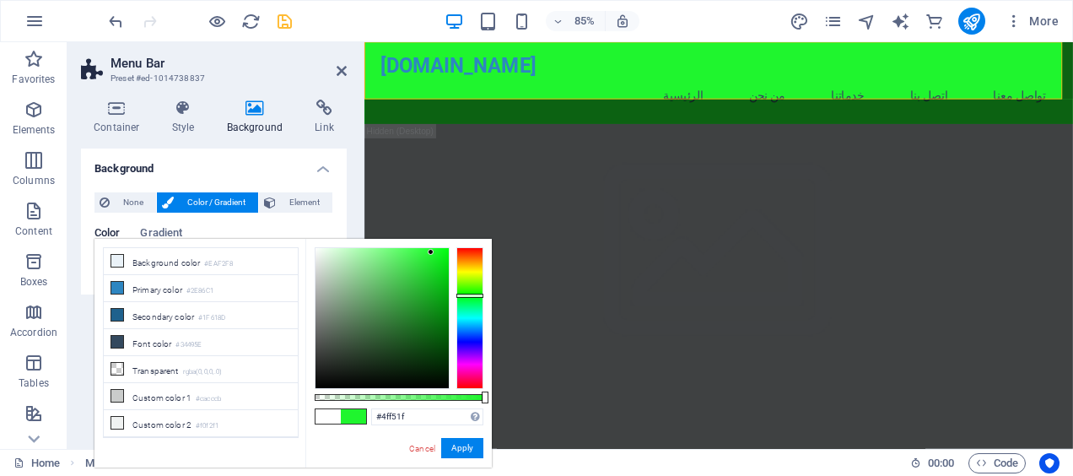
click at [469, 288] on div at bounding box center [469, 318] width 27 height 142
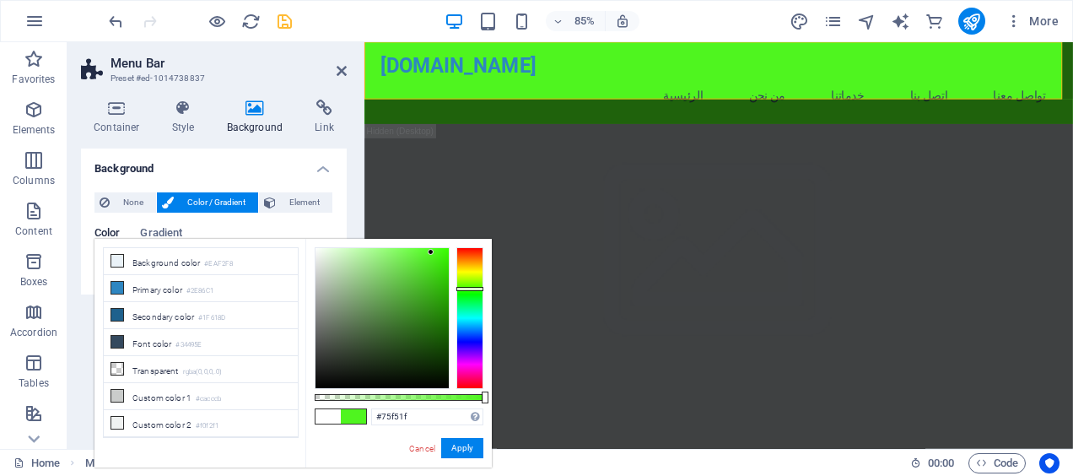
click at [465, 284] on div at bounding box center [469, 318] width 27 height 142
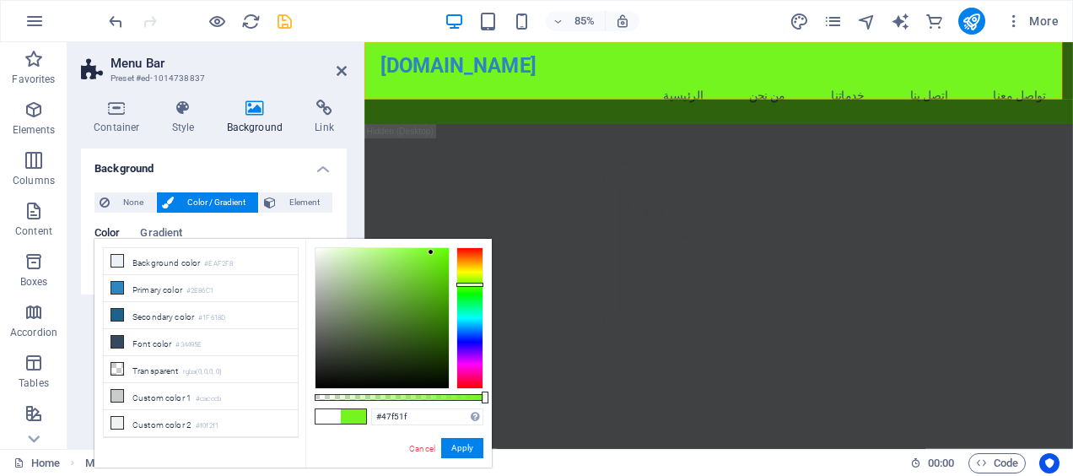
click at [464, 289] on div at bounding box center [469, 318] width 27 height 142
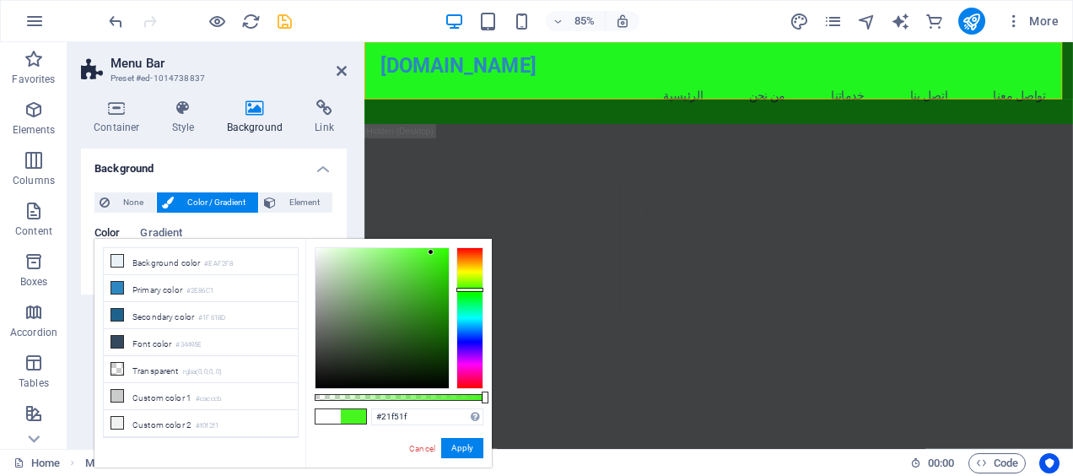
click at [465, 293] on div at bounding box center [469, 318] width 27 height 142
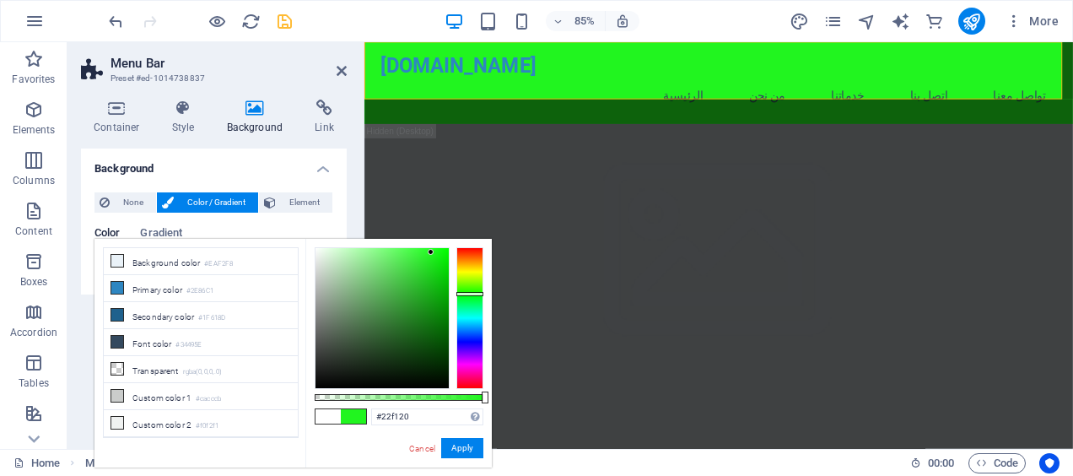
click at [430, 255] on div at bounding box center [381, 318] width 133 height 140
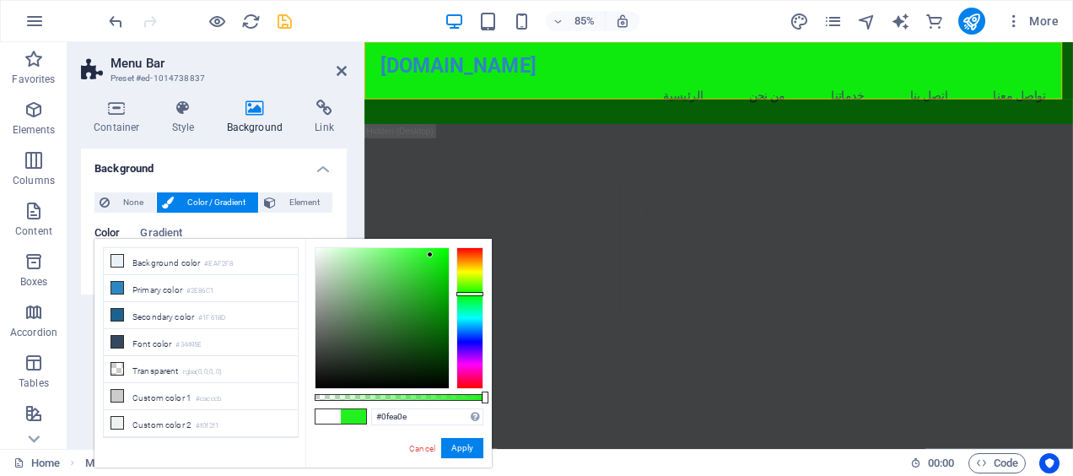
click at [440, 258] on div at bounding box center [381, 318] width 133 height 140
click at [430, 278] on div at bounding box center [381, 318] width 133 height 140
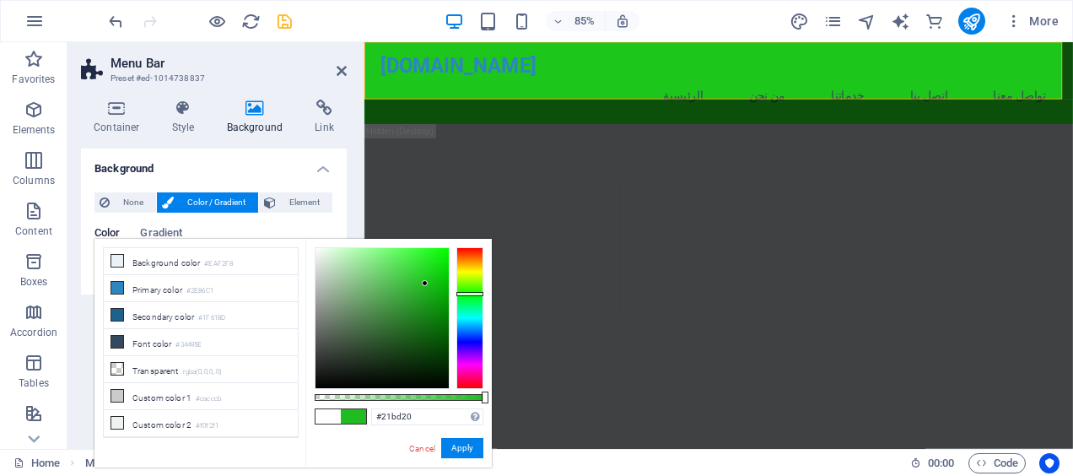
click at [425, 283] on div at bounding box center [381, 318] width 133 height 140
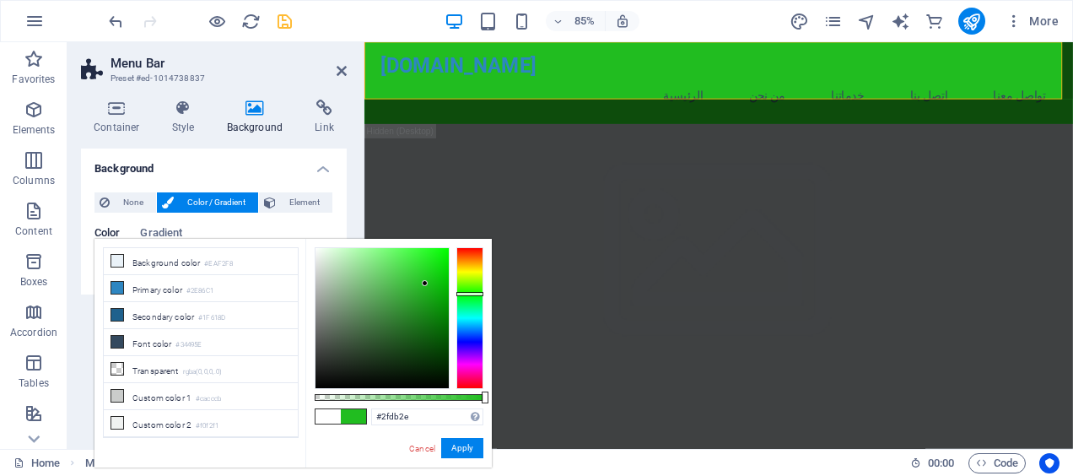
click at [420, 266] on div at bounding box center [381, 318] width 133 height 140
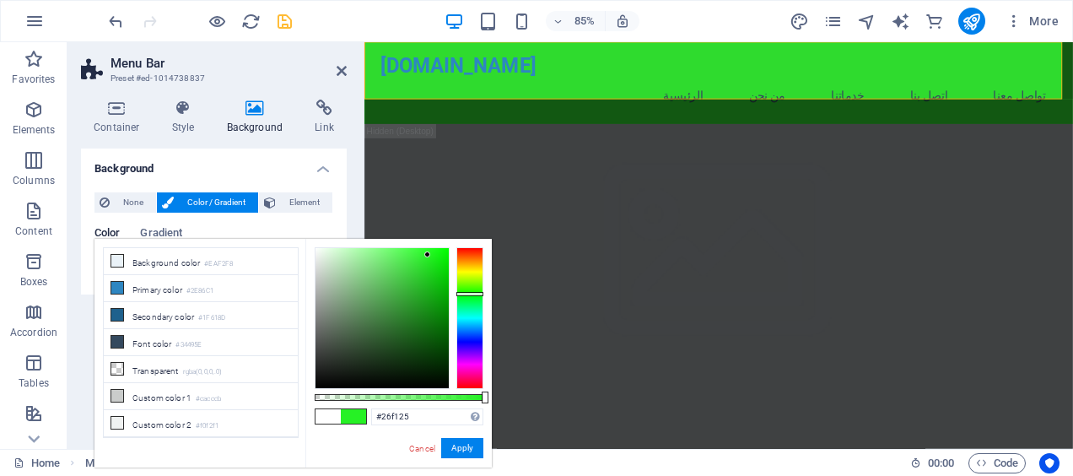
click at [428, 255] on div at bounding box center [381, 318] width 133 height 140
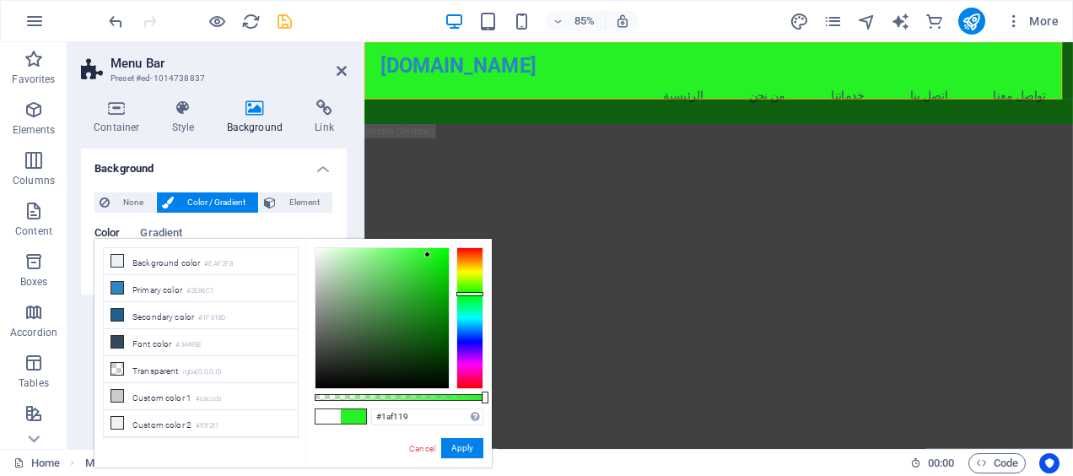
click at [434, 255] on div at bounding box center [381, 318] width 133 height 140
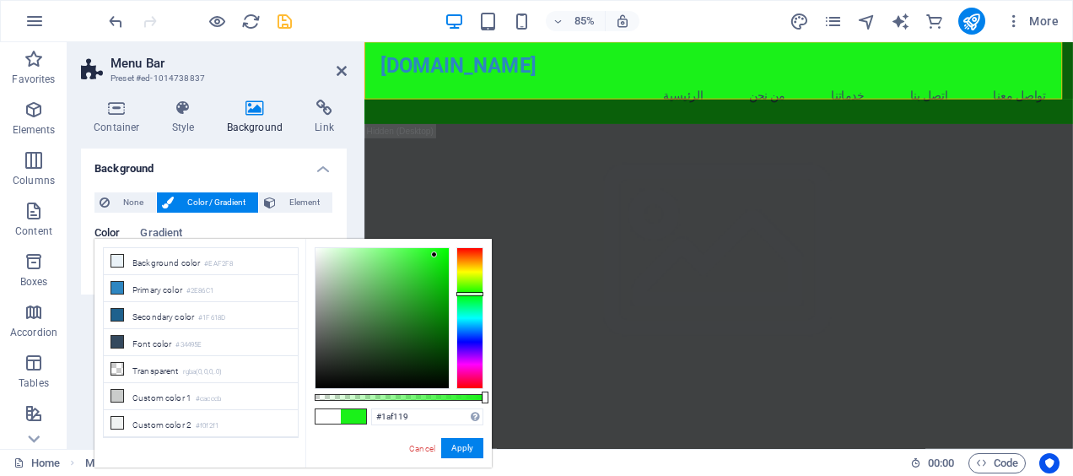
type input "#10f40e"
click at [440, 253] on div at bounding box center [381, 318] width 133 height 140
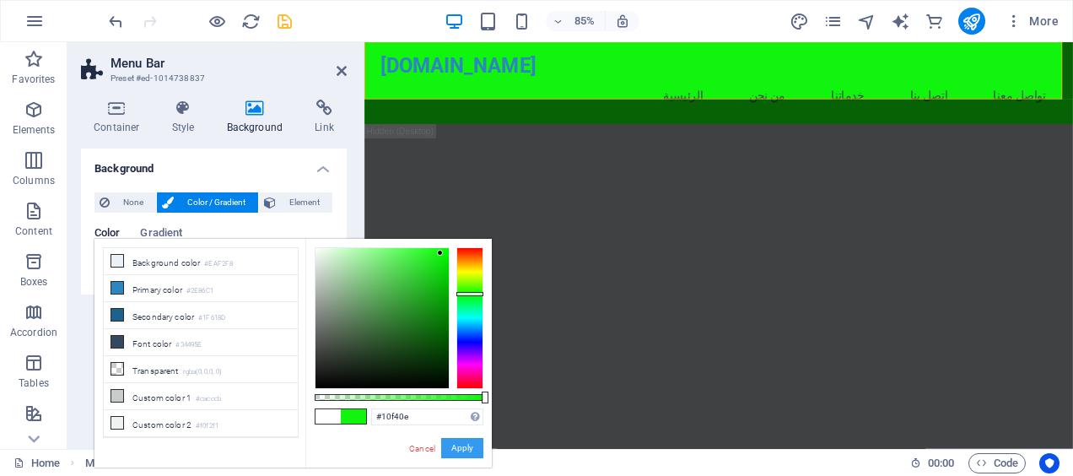
click at [465, 446] on button "Apply" at bounding box center [462, 448] width 42 height 20
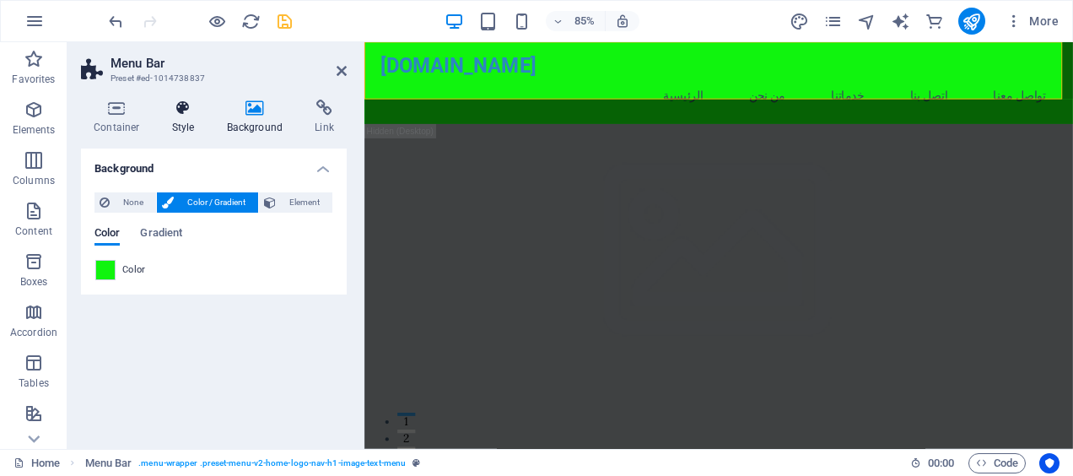
click at [186, 121] on h4 "Style" at bounding box center [186, 116] width 55 height 35
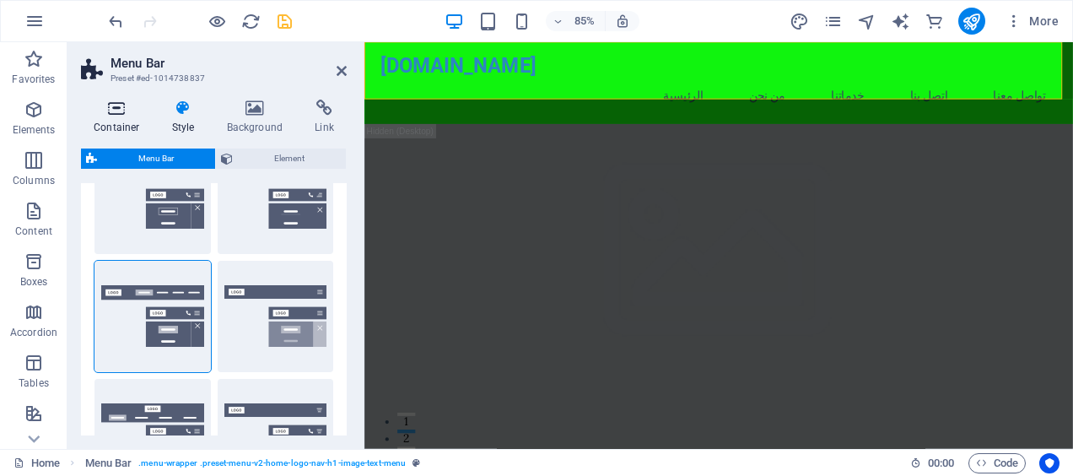
click at [127, 118] on h4 "Container" at bounding box center [120, 116] width 78 height 35
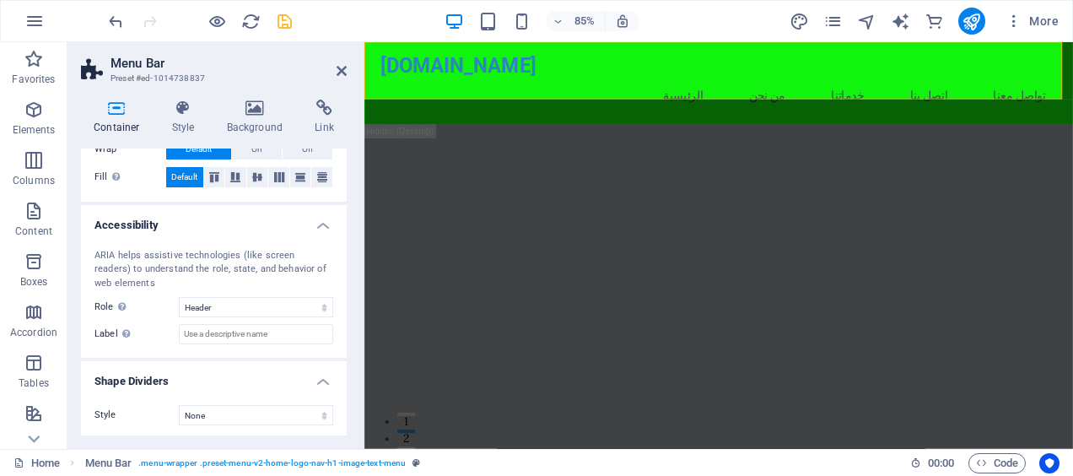
scroll to position [365, 0]
click at [337, 67] on icon at bounding box center [341, 70] width 10 height 13
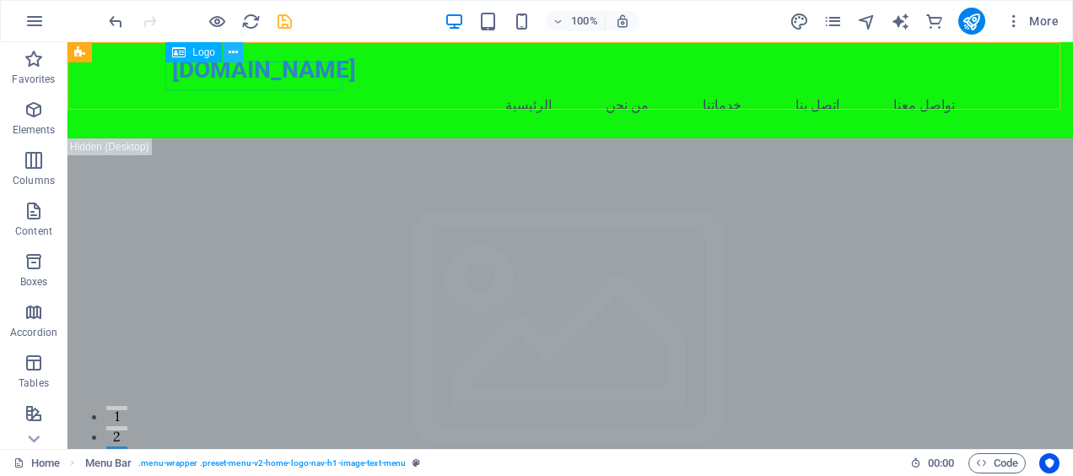
click at [231, 51] on icon at bounding box center [233, 53] width 9 height 18
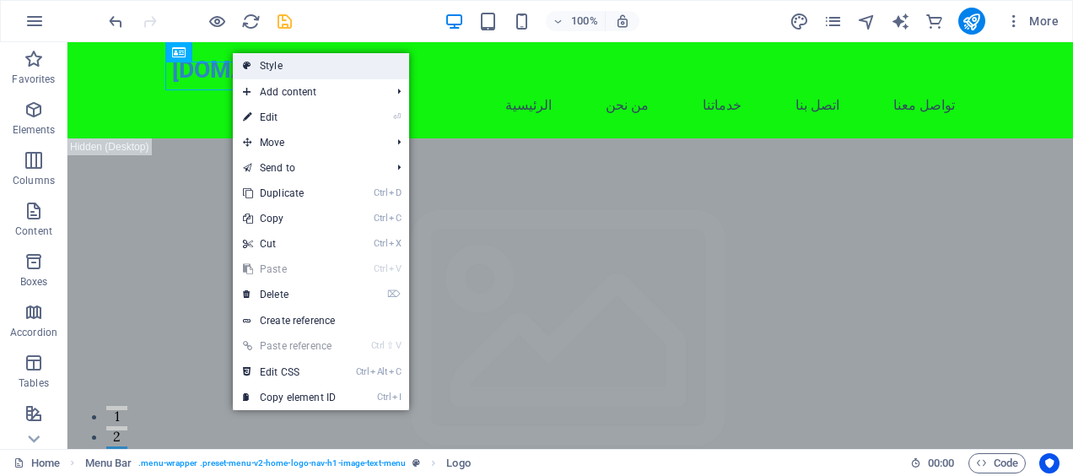
click at [301, 67] on link "Style" at bounding box center [321, 65] width 176 height 25
select select "rem"
select select "preset-menu-v2-home-logo-nav-h1-image-text-menu"
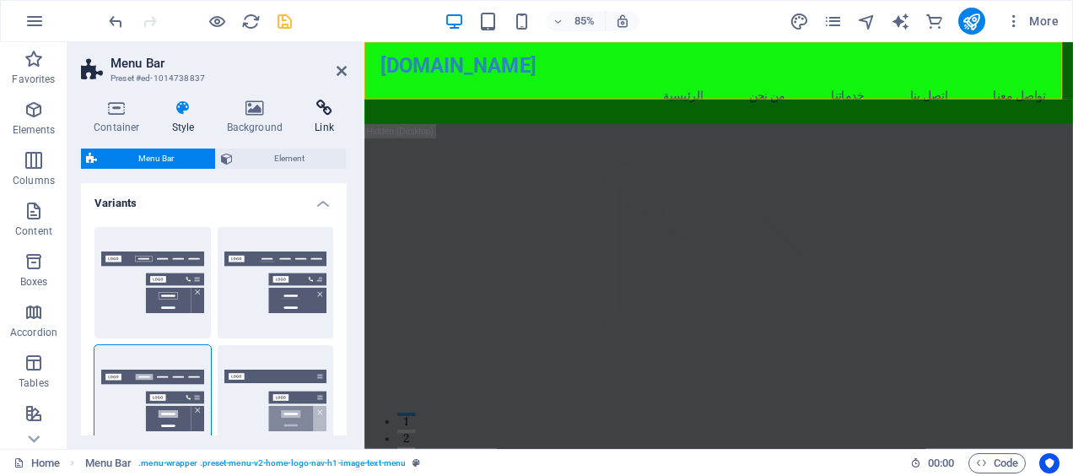
click at [320, 121] on h4 "Link" at bounding box center [324, 116] width 45 height 35
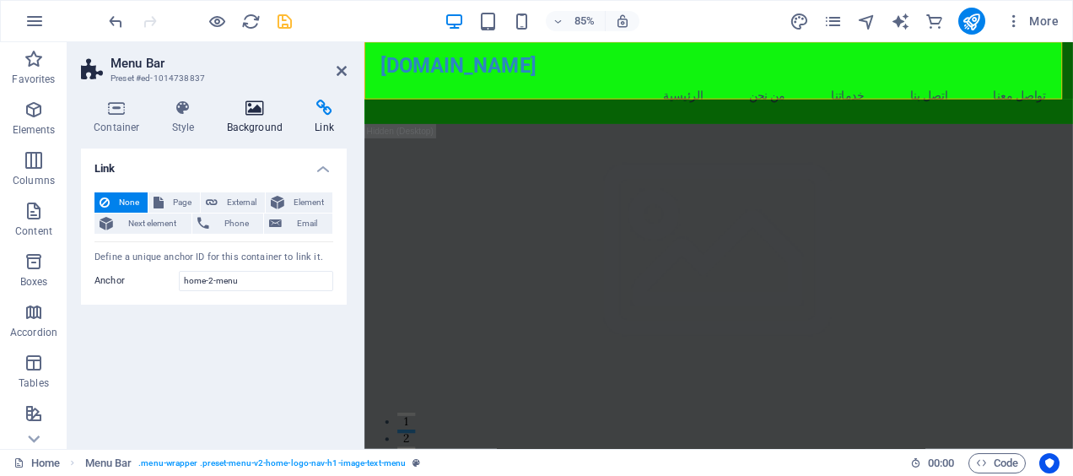
click at [258, 120] on h4 "Background" at bounding box center [258, 116] width 89 height 35
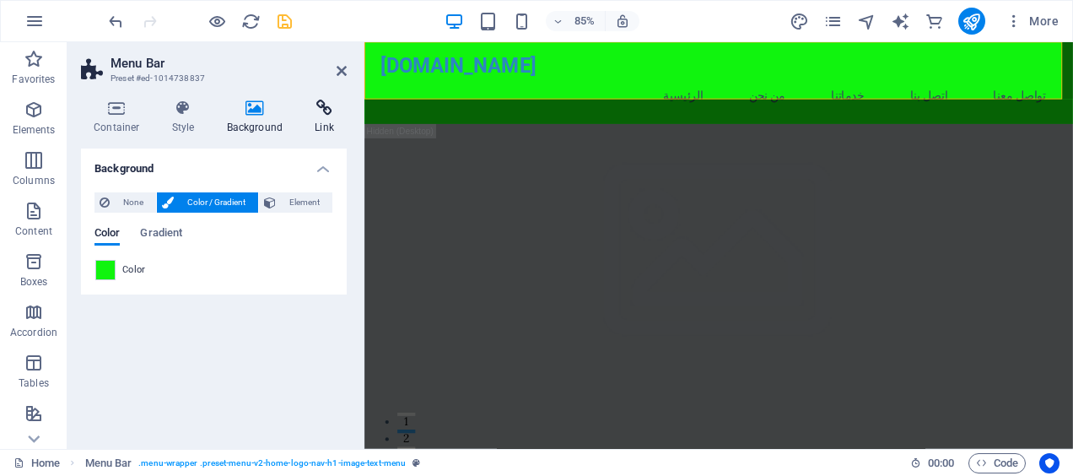
click at [320, 121] on h4 "Link" at bounding box center [324, 116] width 45 height 35
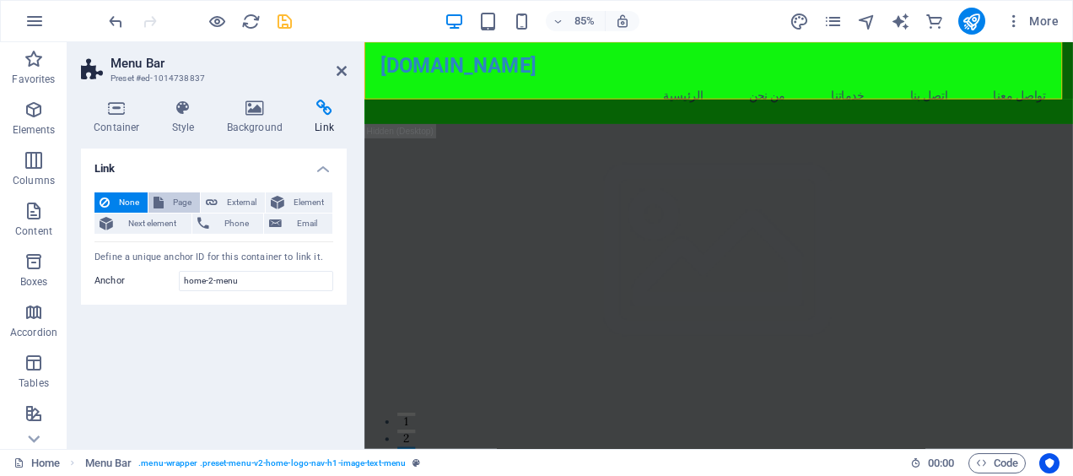
click at [184, 199] on span "Page" at bounding box center [182, 202] width 26 height 20
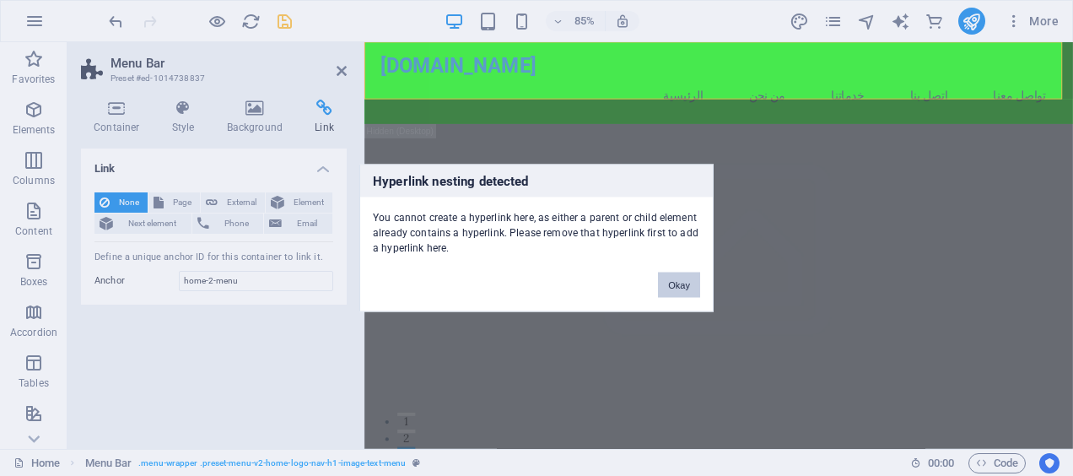
click at [675, 285] on button "Okay" at bounding box center [679, 284] width 42 height 25
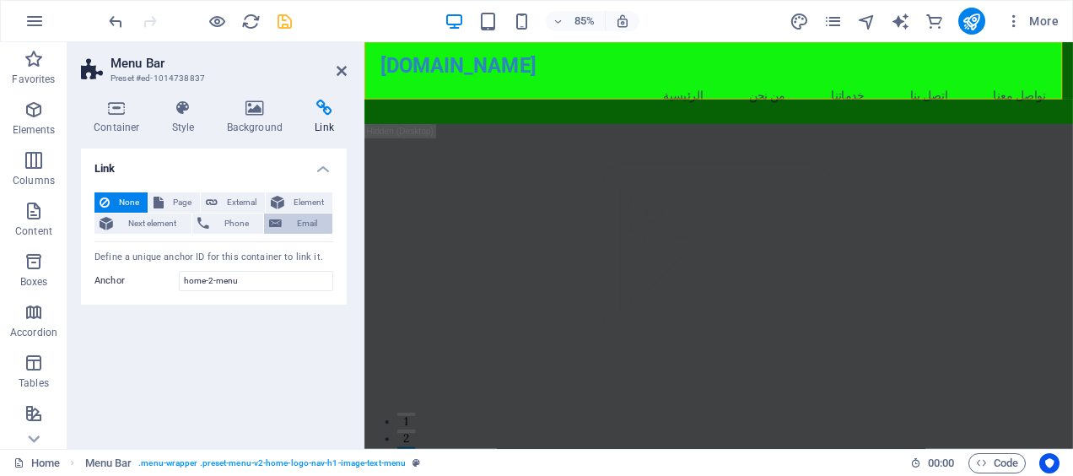
click at [303, 224] on span "Email" at bounding box center [307, 223] width 40 height 20
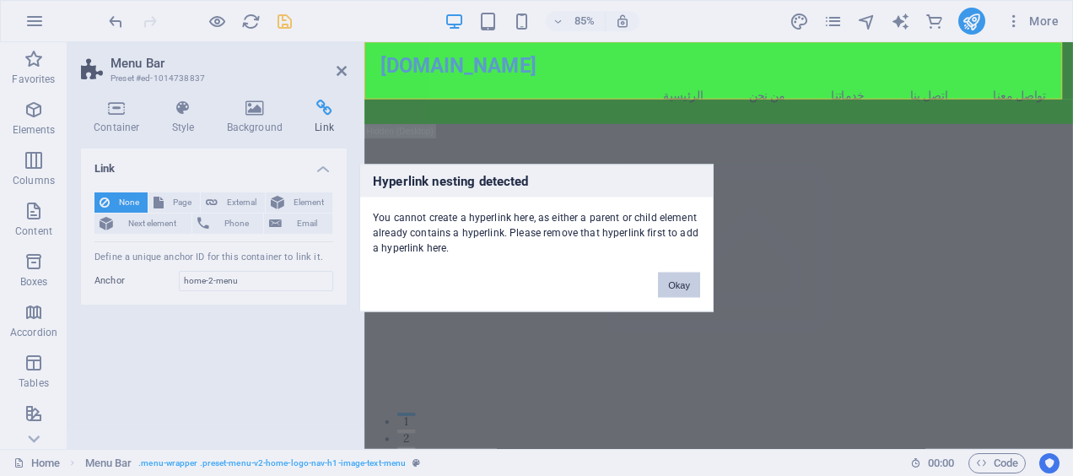
click at [673, 278] on button "Okay" at bounding box center [679, 284] width 42 height 25
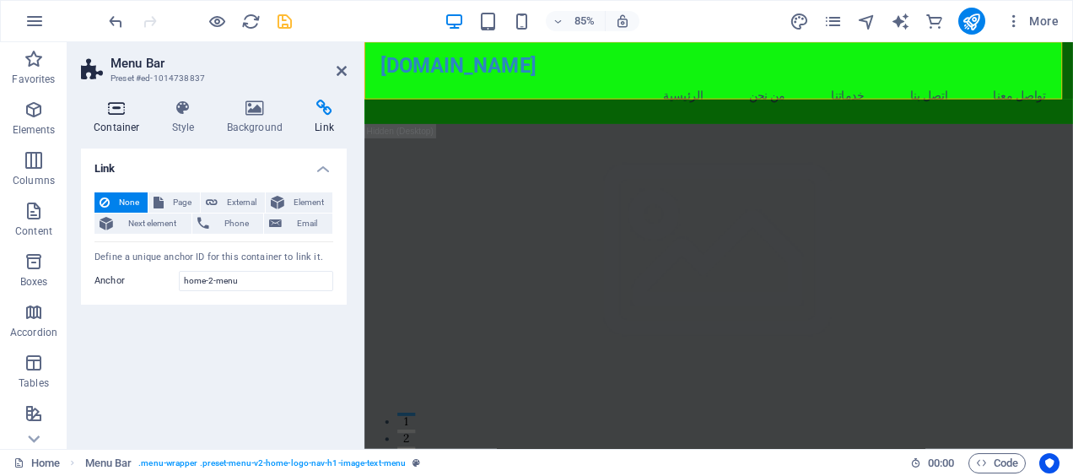
click at [121, 105] on icon at bounding box center [117, 107] width 72 height 17
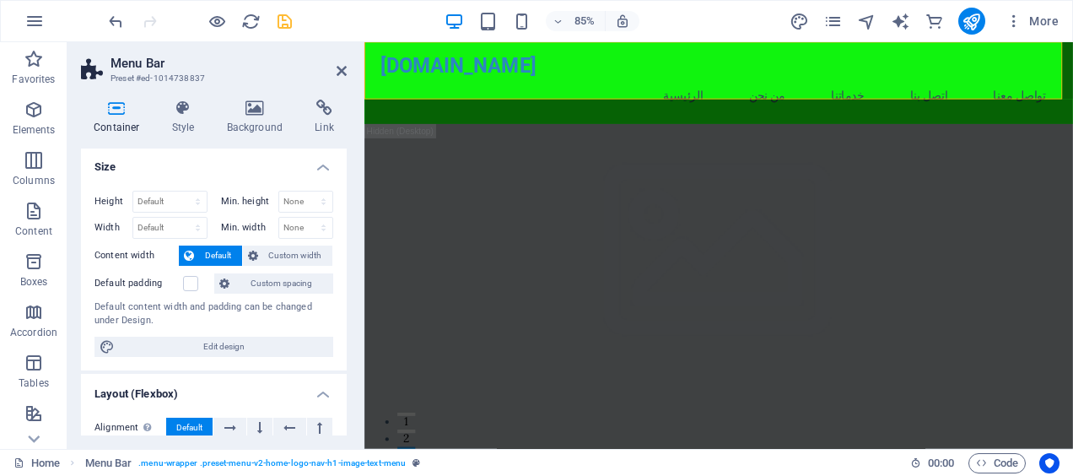
scroll to position [0, 0]
click at [340, 69] on icon at bounding box center [341, 70] width 10 height 13
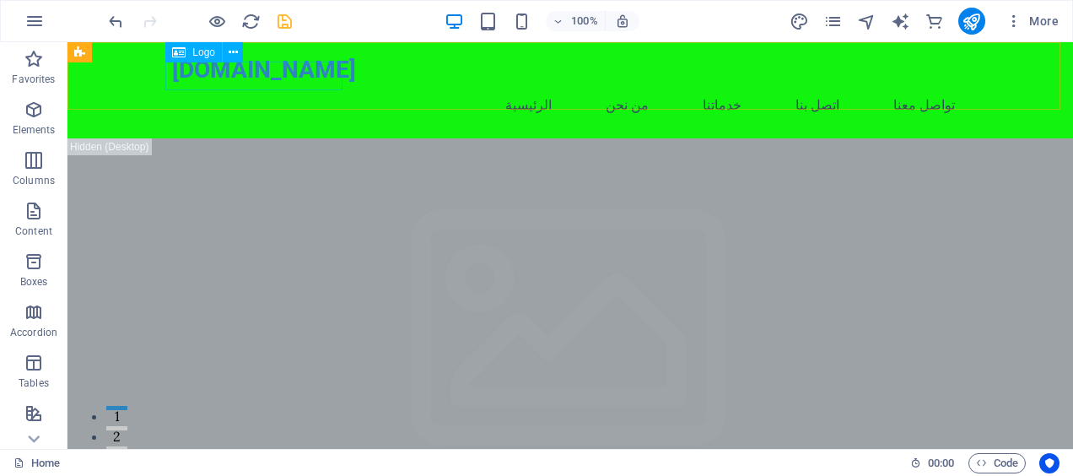
click at [200, 54] on span "Logo" at bounding box center [203, 52] width 23 height 10
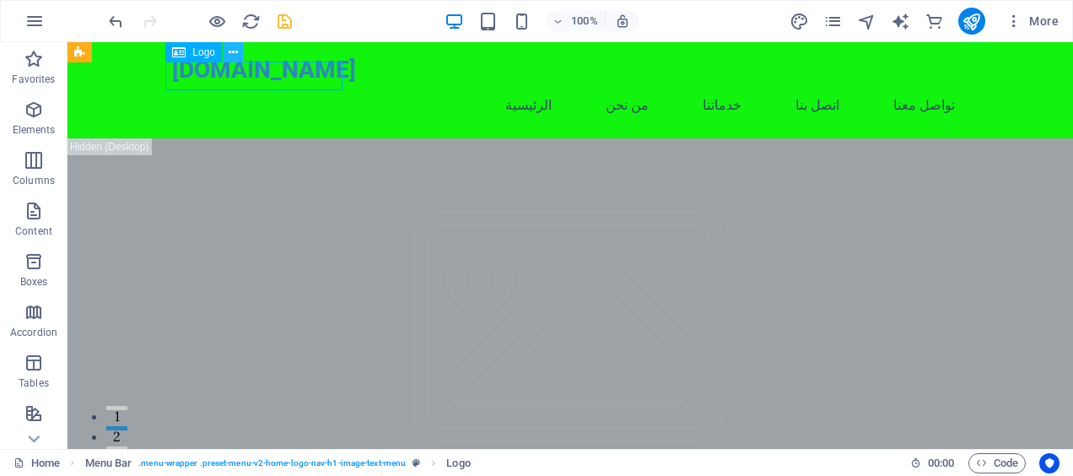
click at [232, 51] on icon at bounding box center [233, 53] width 9 height 18
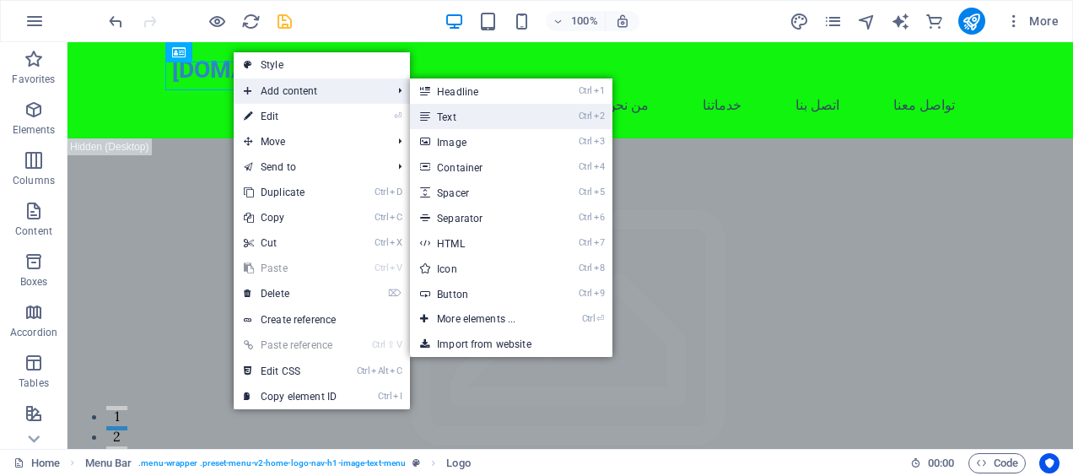
click at [458, 110] on link "Ctrl 2 Text" at bounding box center [479, 116] width 139 height 25
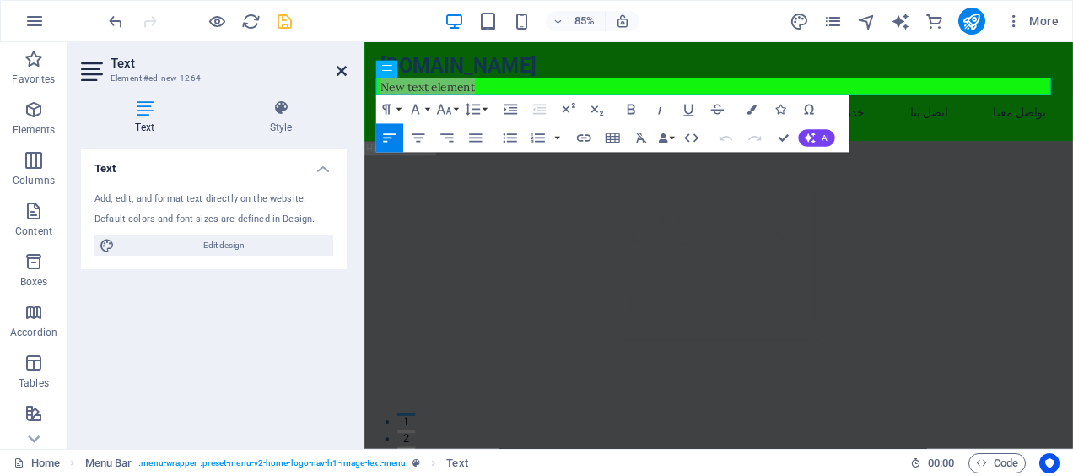
click at [340, 68] on icon at bounding box center [341, 70] width 10 height 13
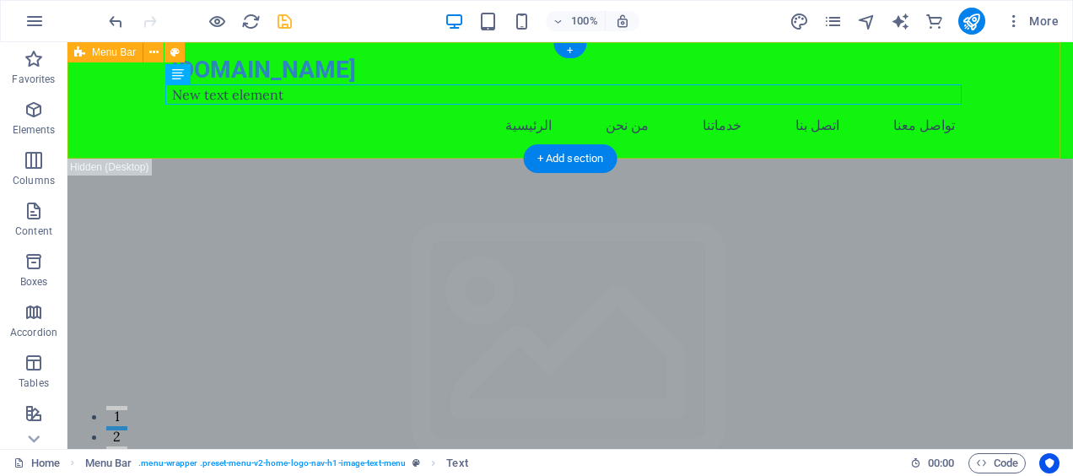
click at [138, 94] on div "[DOMAIN_NAME] New text element الرئيسية من نحن خدماتنا اتصل بنا تواصل معنا" at bounding box center [569, 100] width 1005 height 116
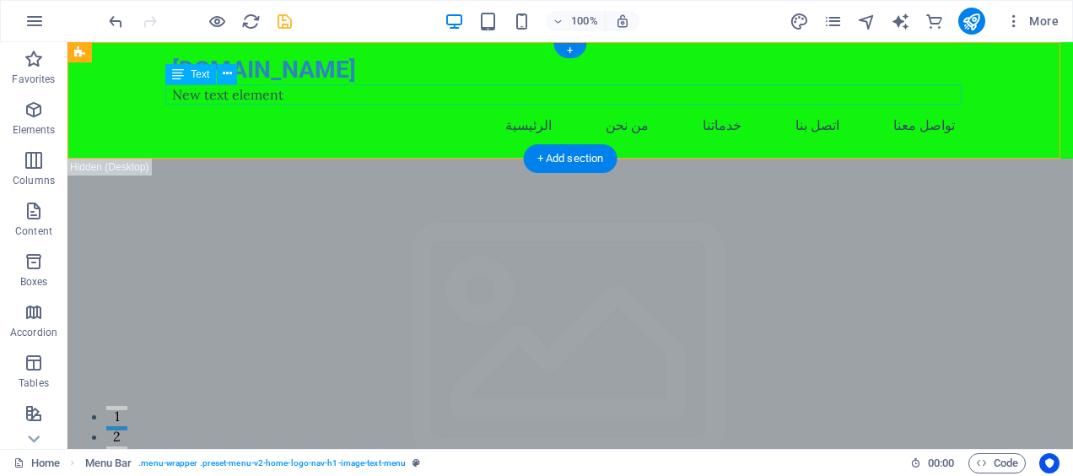
click at [350, 103] on div "New text element" at bounding box center [570, 94] width 796 height 20
click at [348, 99] on div "New text element" at bounding box center [570, 94] width 796 height 20
click at [348, 90] on div "New text element" at bounding box center [570, 94] width 796 height 20
click at [332, 77] on div "[DOMAIN_NAME]" at bounding box center [570, 70] width 796 height 29
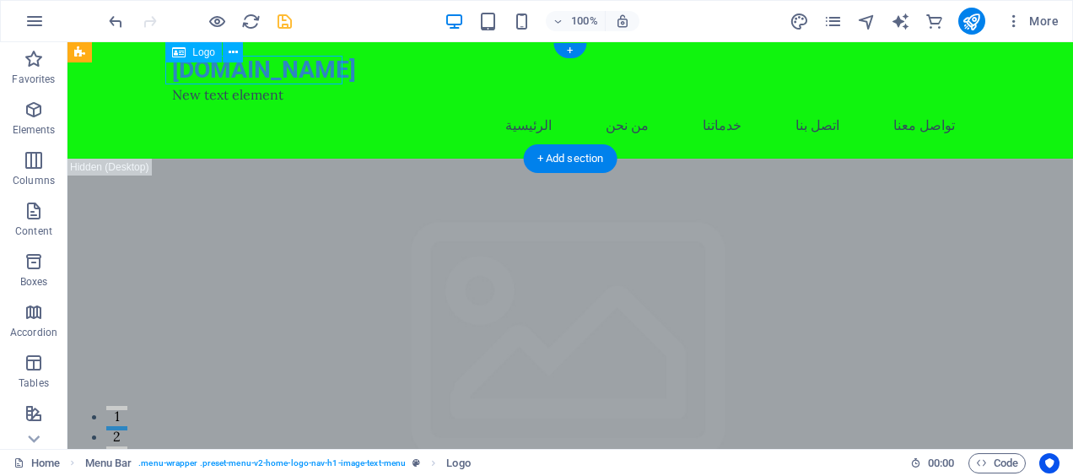
click at [338, 66] on div "[DOMAIN_NAME]" at bounding box center [570, 70] width 796 height 29
click at [332, 73] on div "[DOMAIN_NAME]" at bounding box center [570, 70] width 796 height 29
click at [332, 73] on div "H2 Banner Container Menu Bar Menu Banner Menu Bar Spacer Spacer H3 Container Ba…" at bounding box center [569, 245] width 1005 height 406
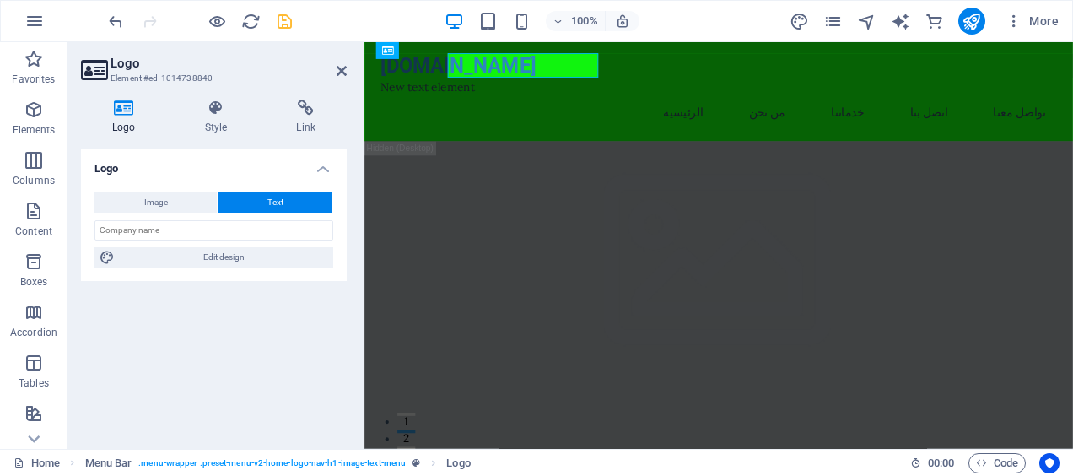
drag, startPoint x: 265, startPoint y: 31, endPoint x: 332, endPoint y: 73, distance: 79.5
click at [332, 73] on header "Logo Element #ed-1014738840" at bounding box center [214, 64] width 266 height 44
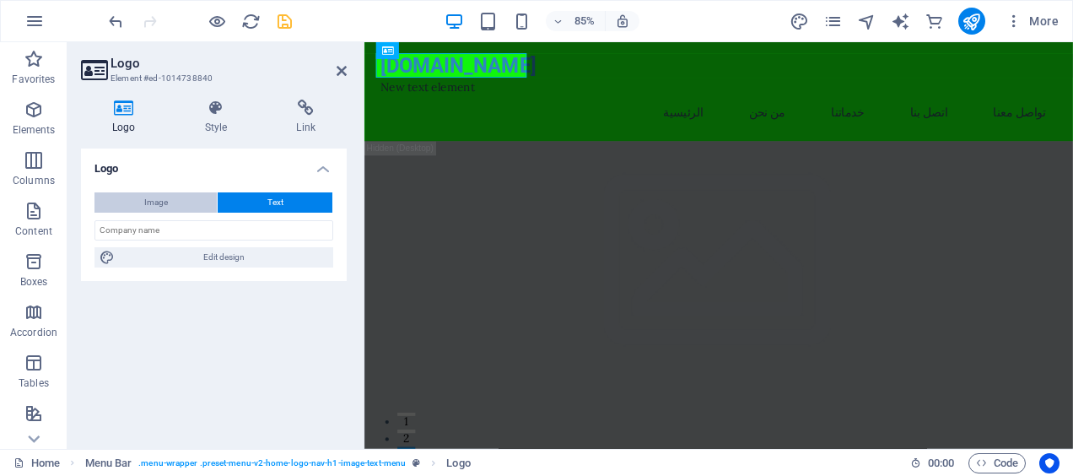
click at [165, 204] on span "Image" at bounding box center [156, 202] width 24 height 20
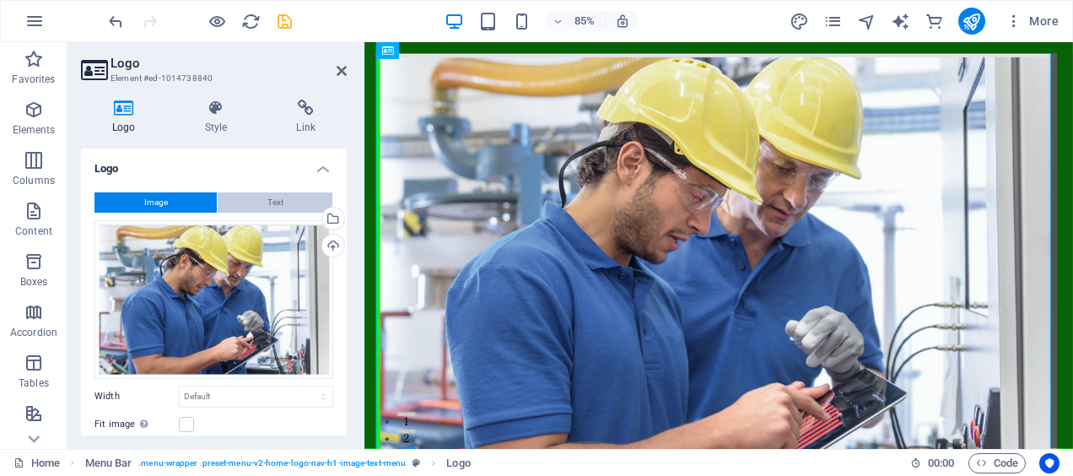
click at [279, 204] on span "Text" at bounding box center [275, 202] width 16 height 20
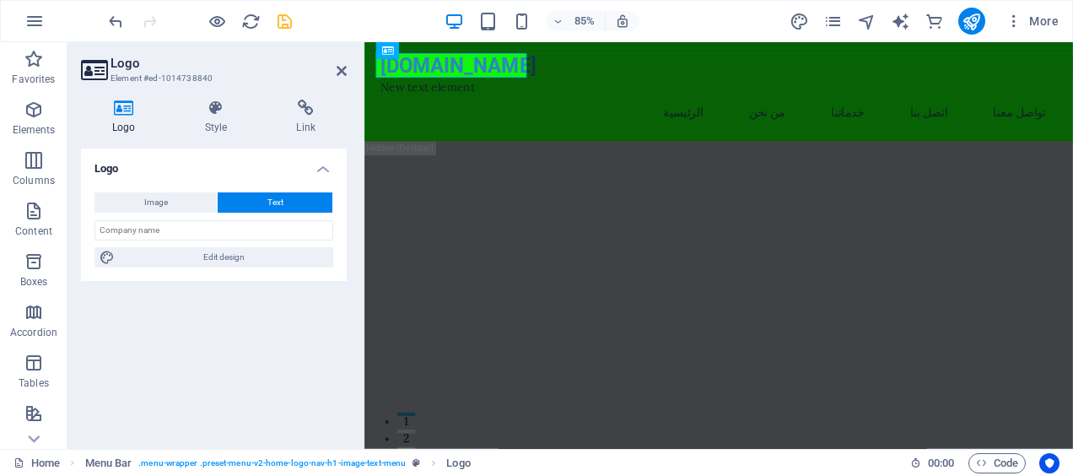
click at [342, 63] on h2 "Logo" at bounding box center [228, 63] width 236 height 15
click at [336, 77] on header "Logo Element #ed-1014738840" at bounding box center [214, 64] width 266 height 44
click at [341, 75] on icon at bounding box center [341, 70] width 10 height 13
